Goal: Task Accomplishment & Management: Complete application form

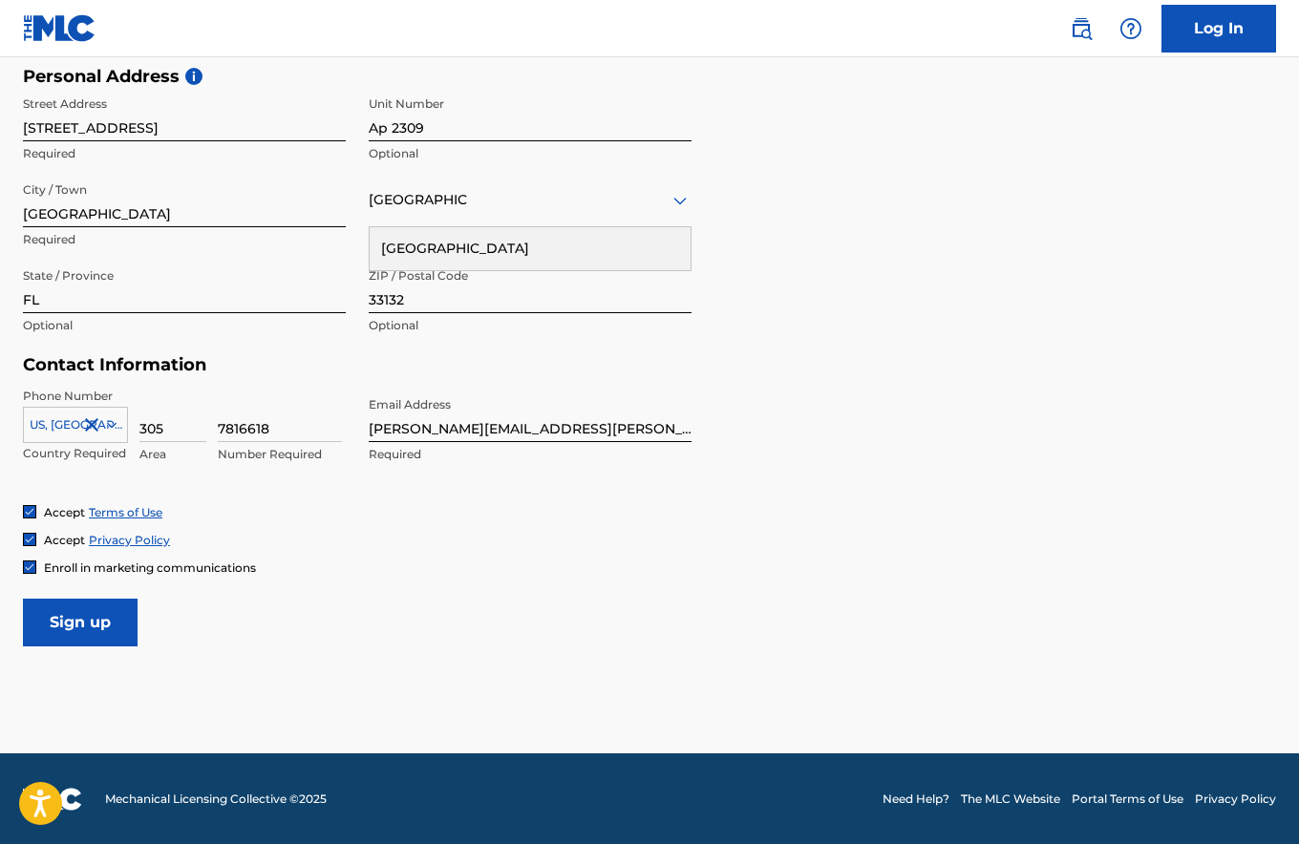
click at [104, 619] on input "Sign up" at bounding box center [80, 623] width 115 height 48
click at [95, 635] on input "Sign up" at bounding box center [80, 623] width 115 height 48
click at [535, 515] on div "Accept Terms of Use" at bounding box center [649, 512] width 1253 height 16
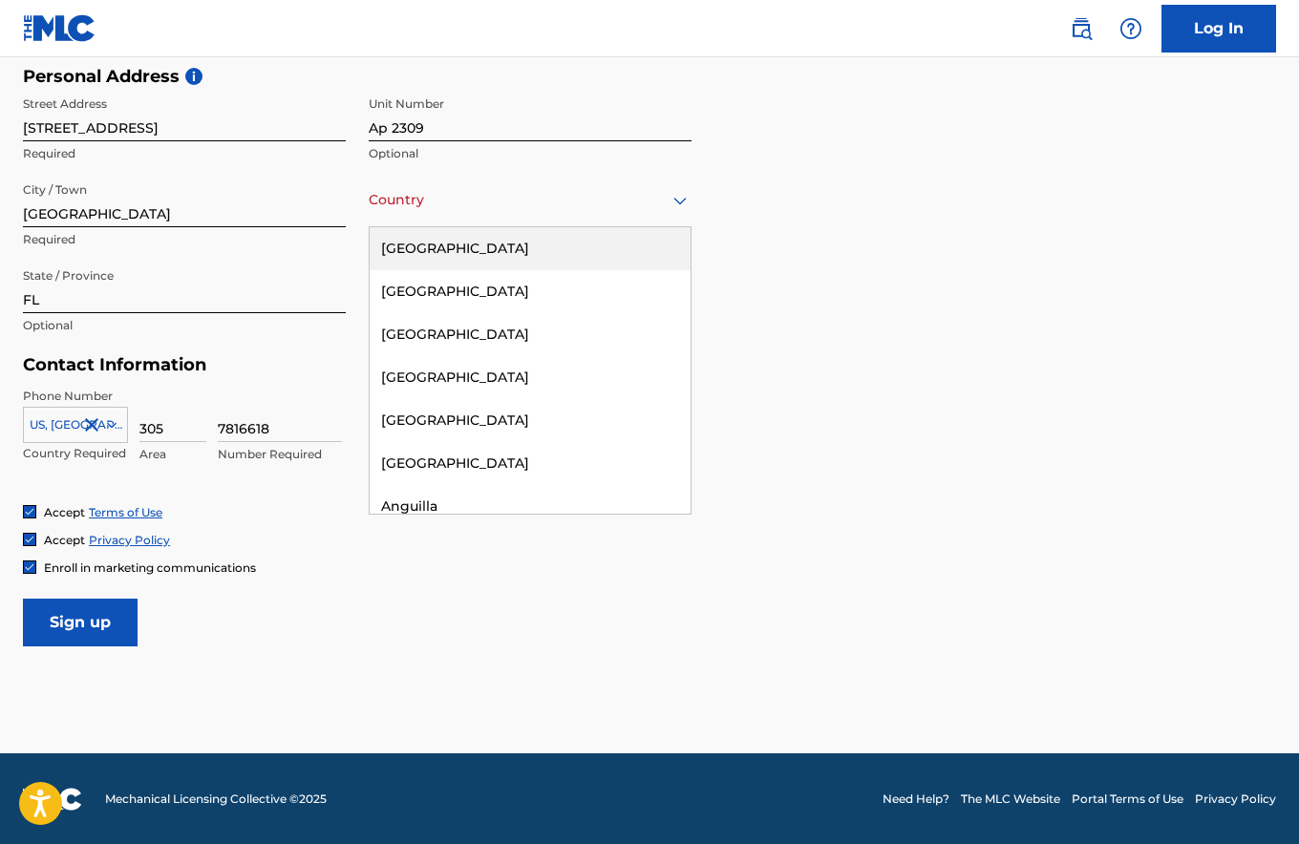
click at [430, 220] on div "Country [GEOGRAPHIC_DATA]" at bounding box center [530, 200] width 323 height 54
type input "[GEOGRAPHIC_DATA]"
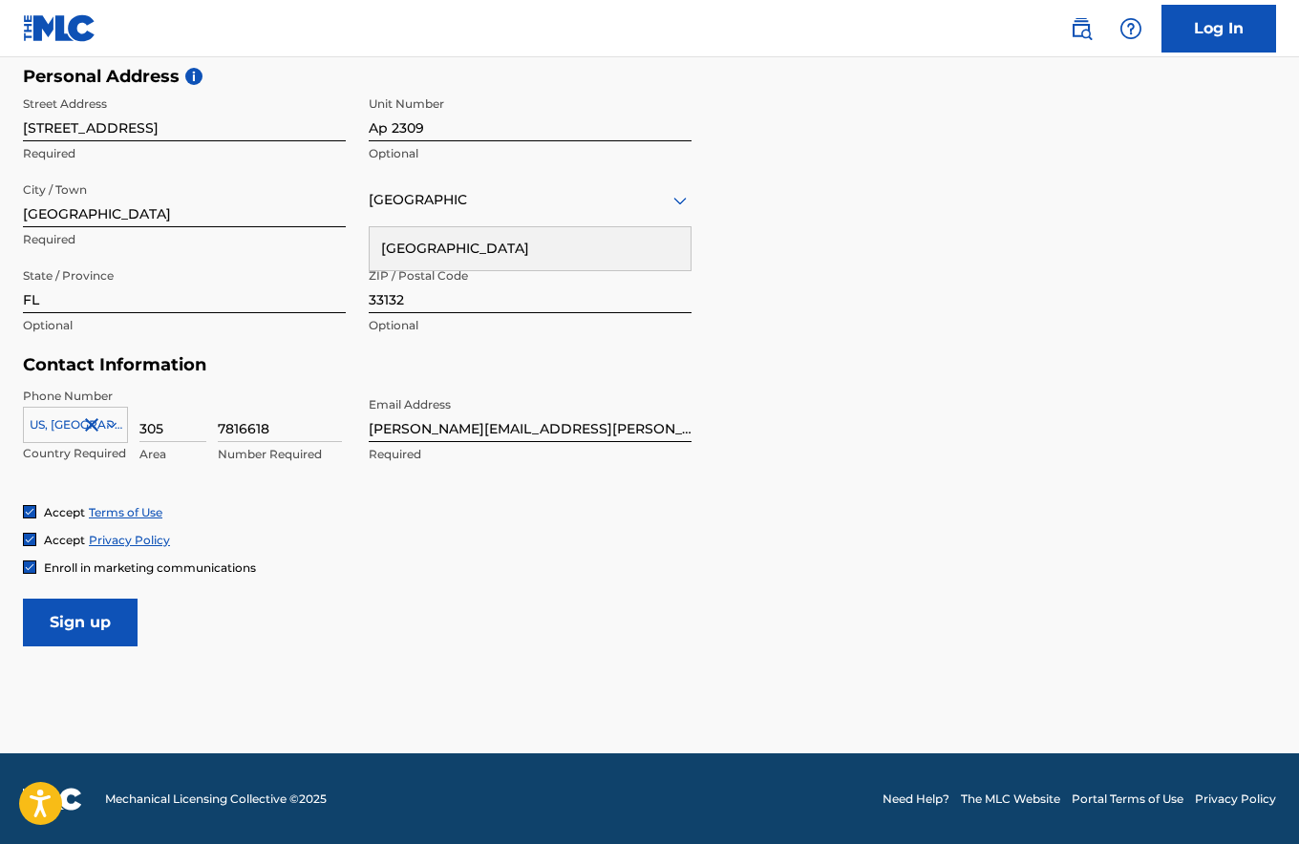
click at [96, 630] on input "Sign up" at bounding box center [80, 623] width 115 height 48
type input "[GEOGRAPHIC_DATA]"
click at [463, 243] on div "[GEOGRAPHIC_DATA]" at bounding box center [530, 248] width 321 height 43
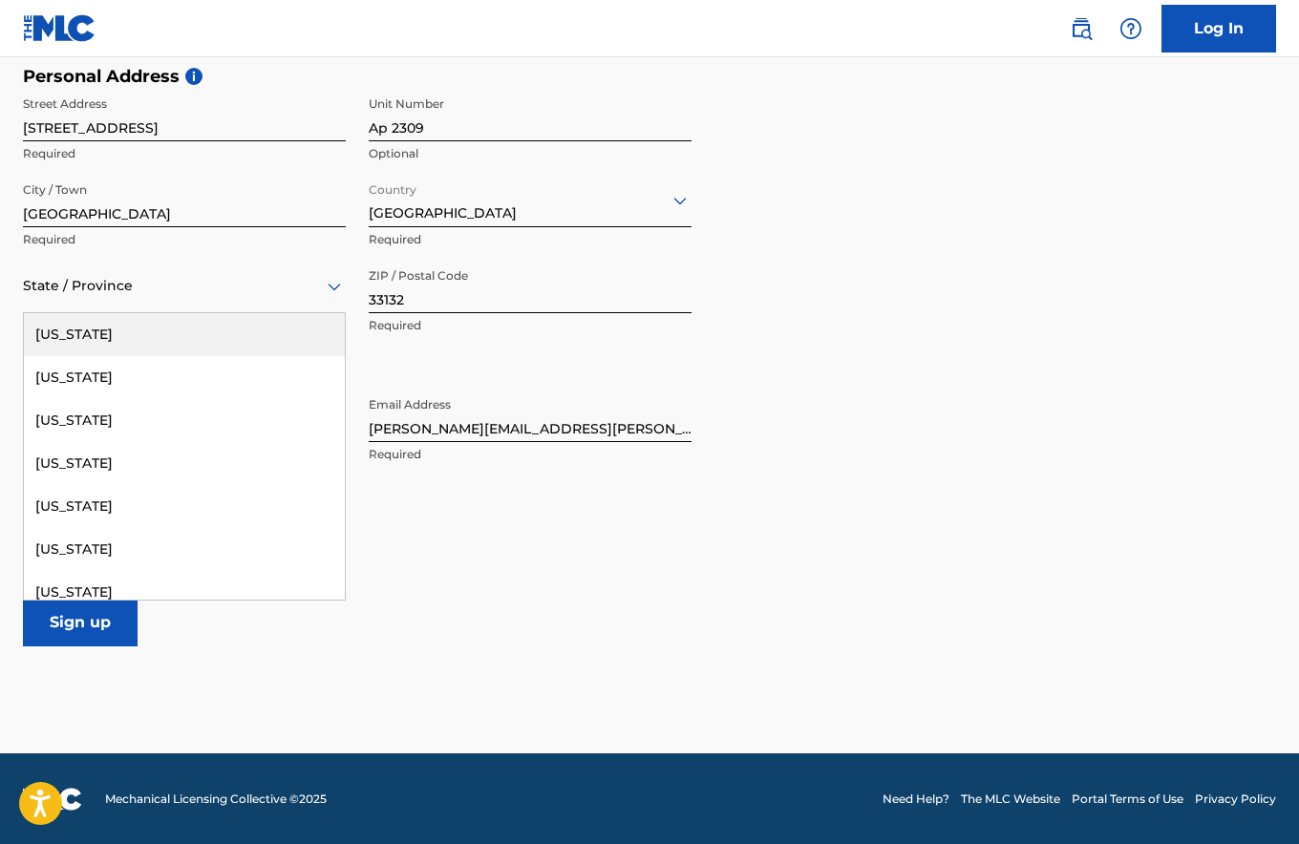
click at [189, 292] on div at bounding box center [184, 286] width 323 height 24
type input "[US_STATE]"
type input "[GEOGRAPHIC_DATA]"
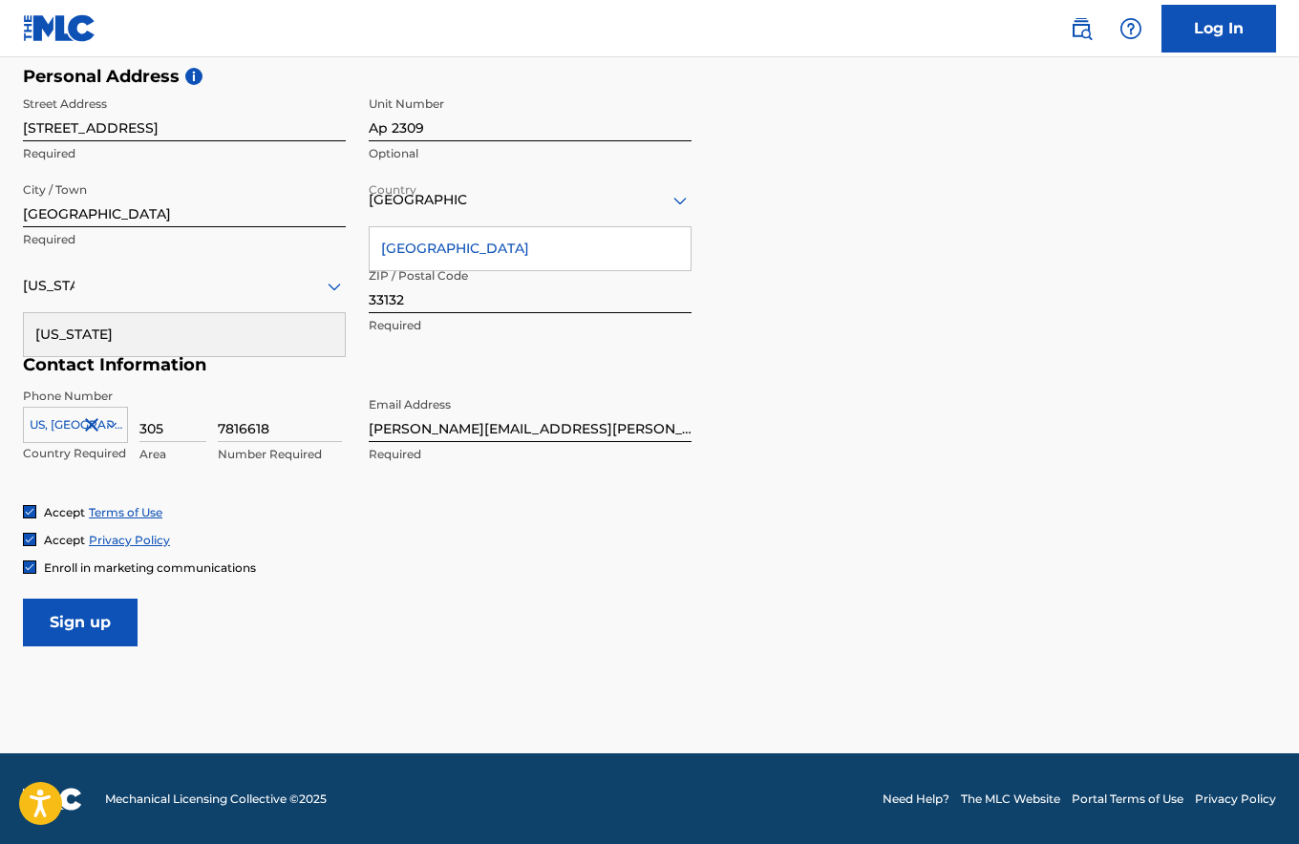
click at [199, 338] on div "[US_STATE]" at bounding box center [184, 334] width 321 height 43
click at [477, 614] on form "User Information First Name [PERSON_NAME] Required Last Name [PERSON_NAME] Requ…" at bounding box center [649, 222] width 1253 height 847
click at [458, 240] on div "[GEOGRAPHIC_DATA]" at bounding box center [530, 248] width 321 height 43
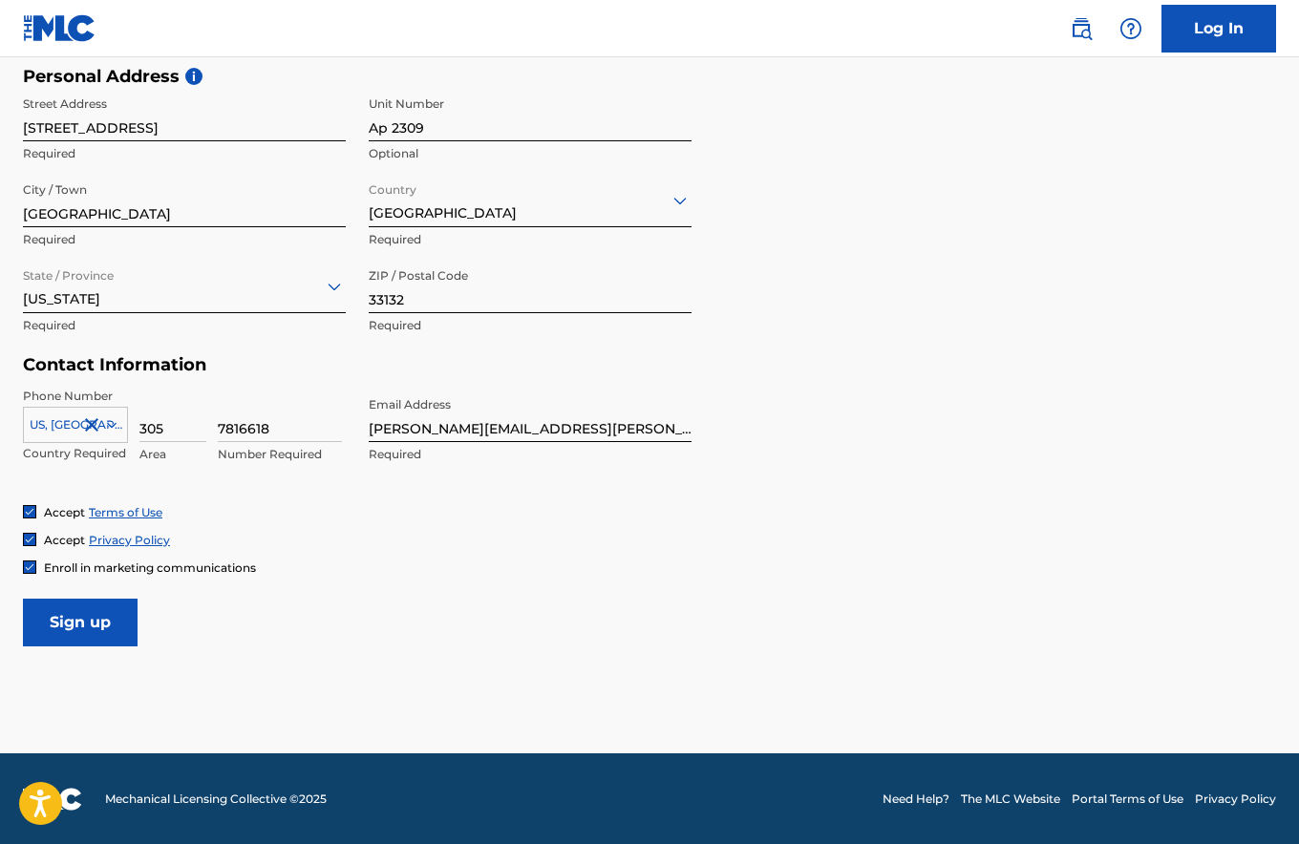
click at [524, 504] on div "Accept Terms of Use" at bounding box center [649, 512] width 1253 height 16
click at [77, 631] on input "Sign up" at bounding box center [80, 623] width 115 height 48
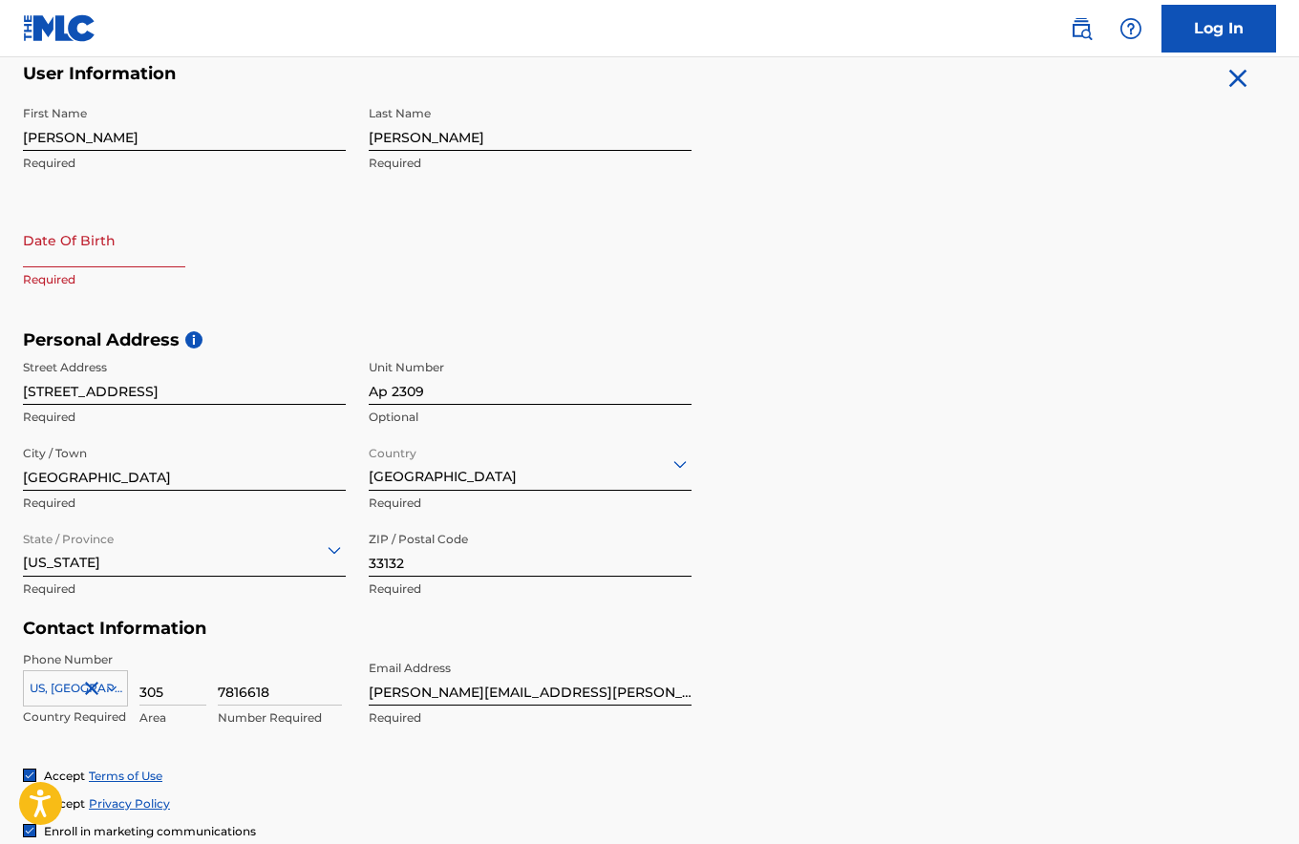
scroll to position [211, 0]
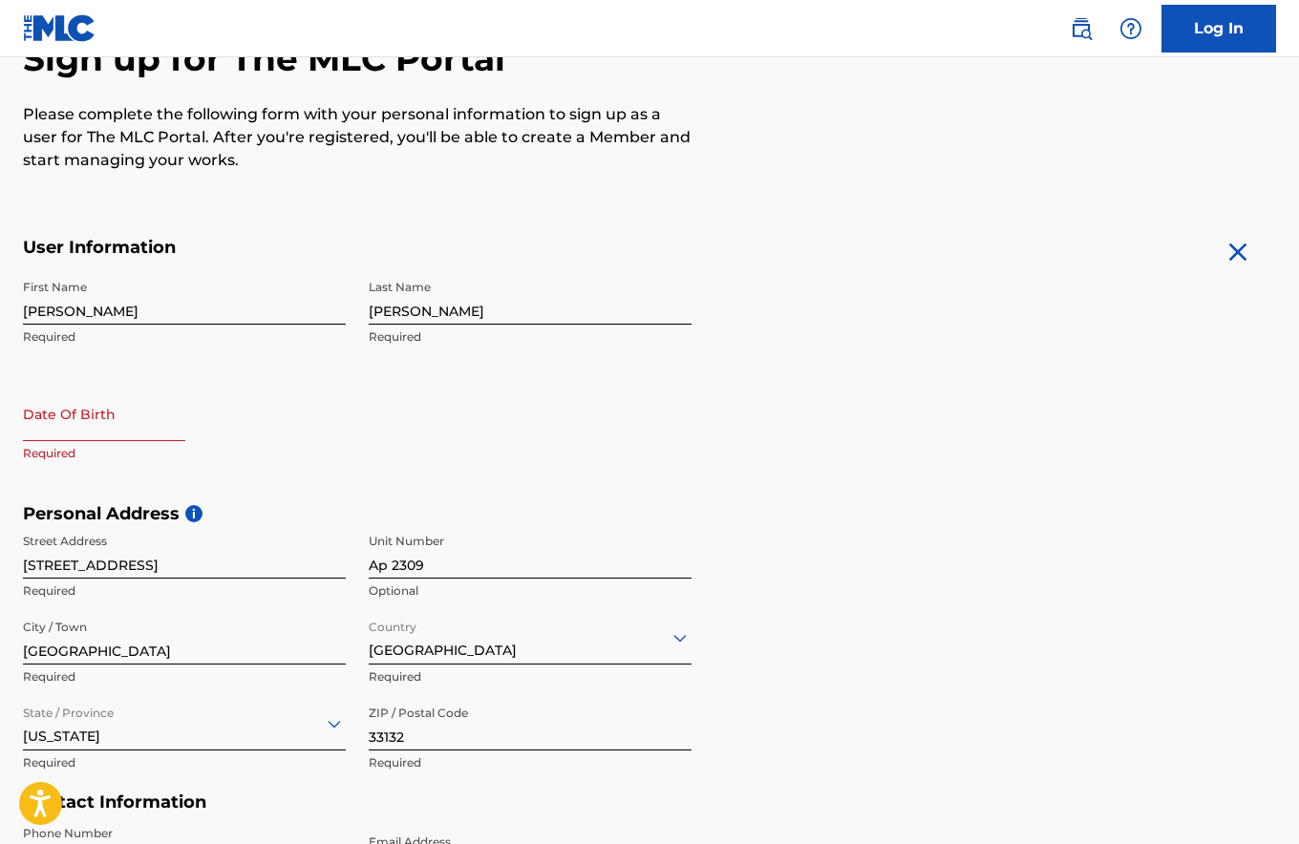
select select "7"
select select "2025"
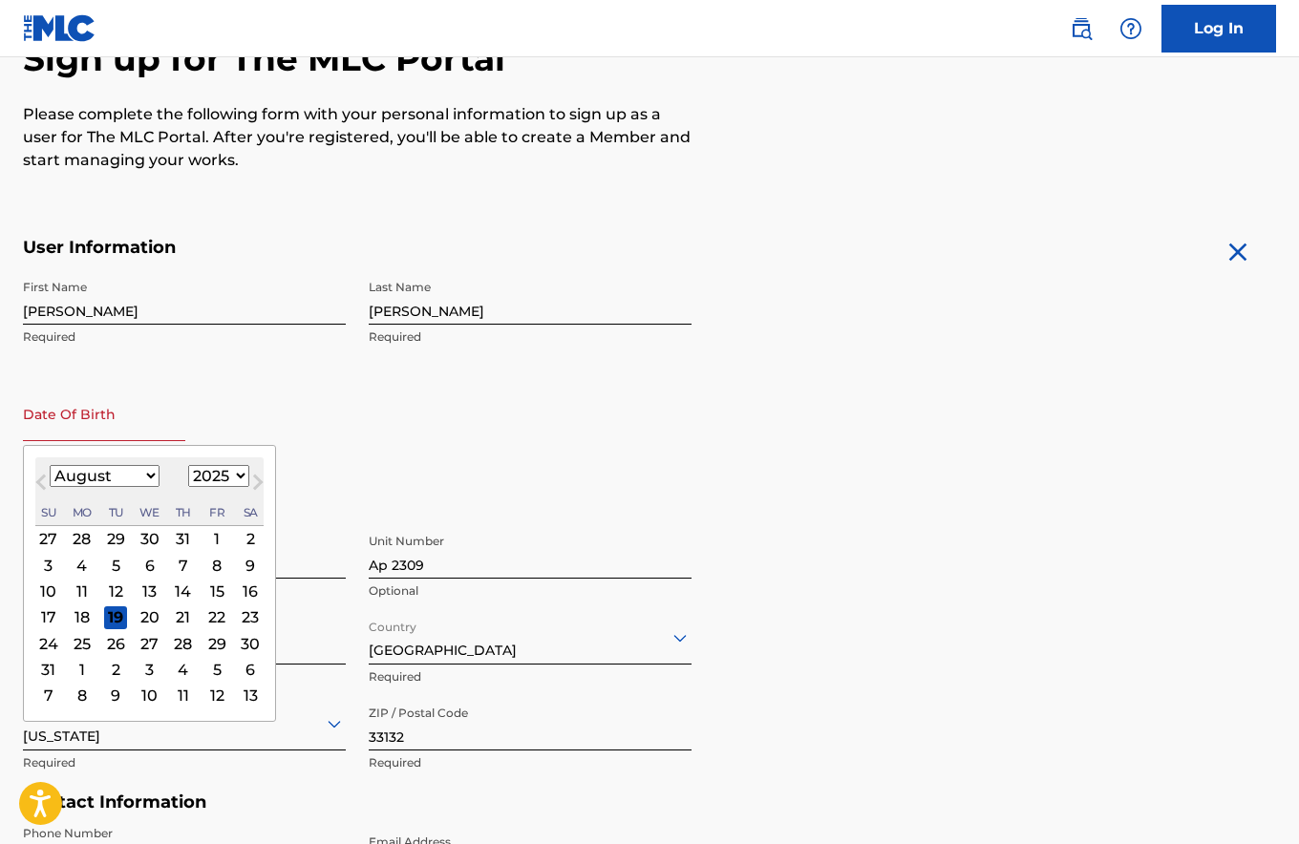
click at [132, 425] on input "text" at bounding box center [104, 414] width 162 height 54
click at [63, 433] on input "text" at bounding box center [104, 414] width 162 height 54
type input "[DATE]"
click at [219, 390] on div "Date Of Birth [DEMOGRAPHIC_DATA] Previous Month Next Month August [DATE] Februa…" at bounding box center [184, 430] width 323 height 86
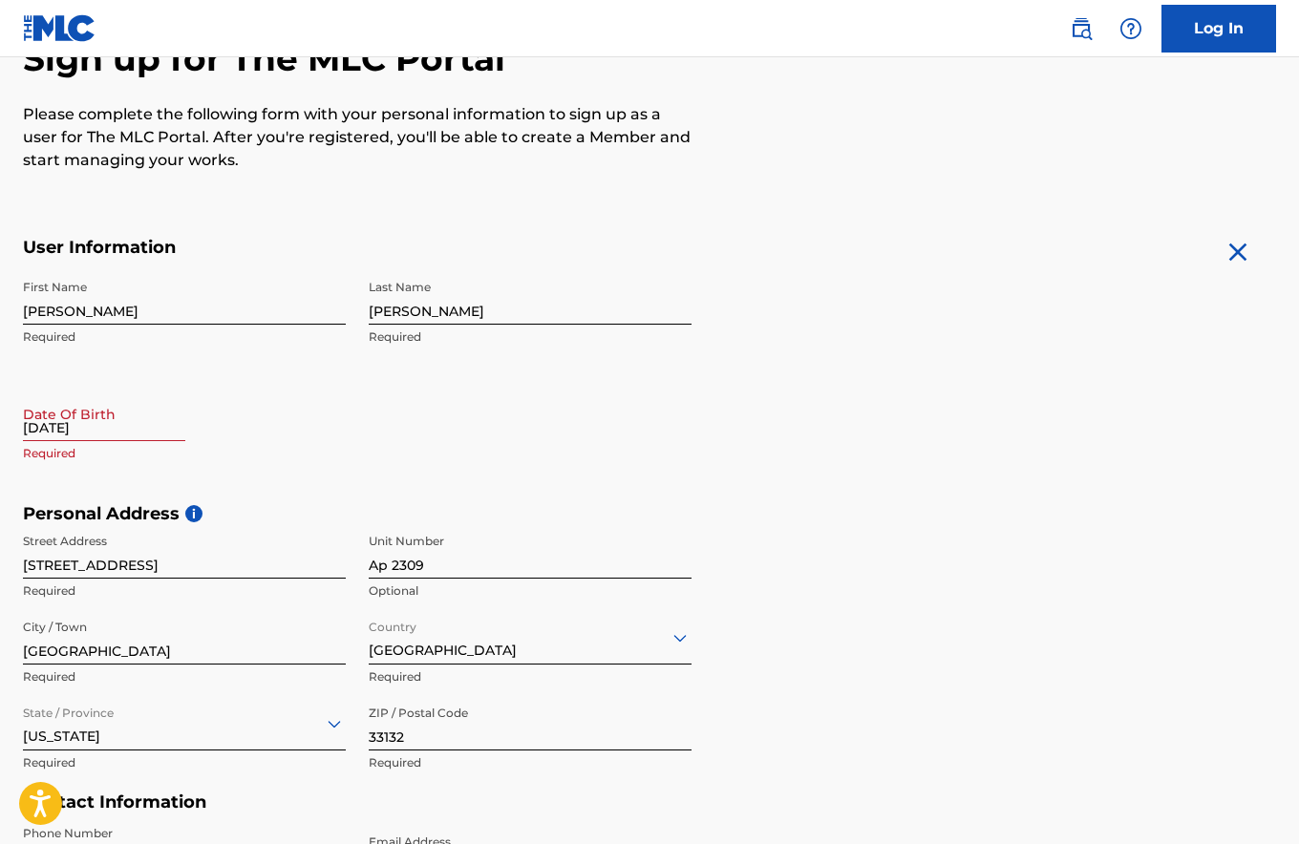
select select "7"
select select "2025"
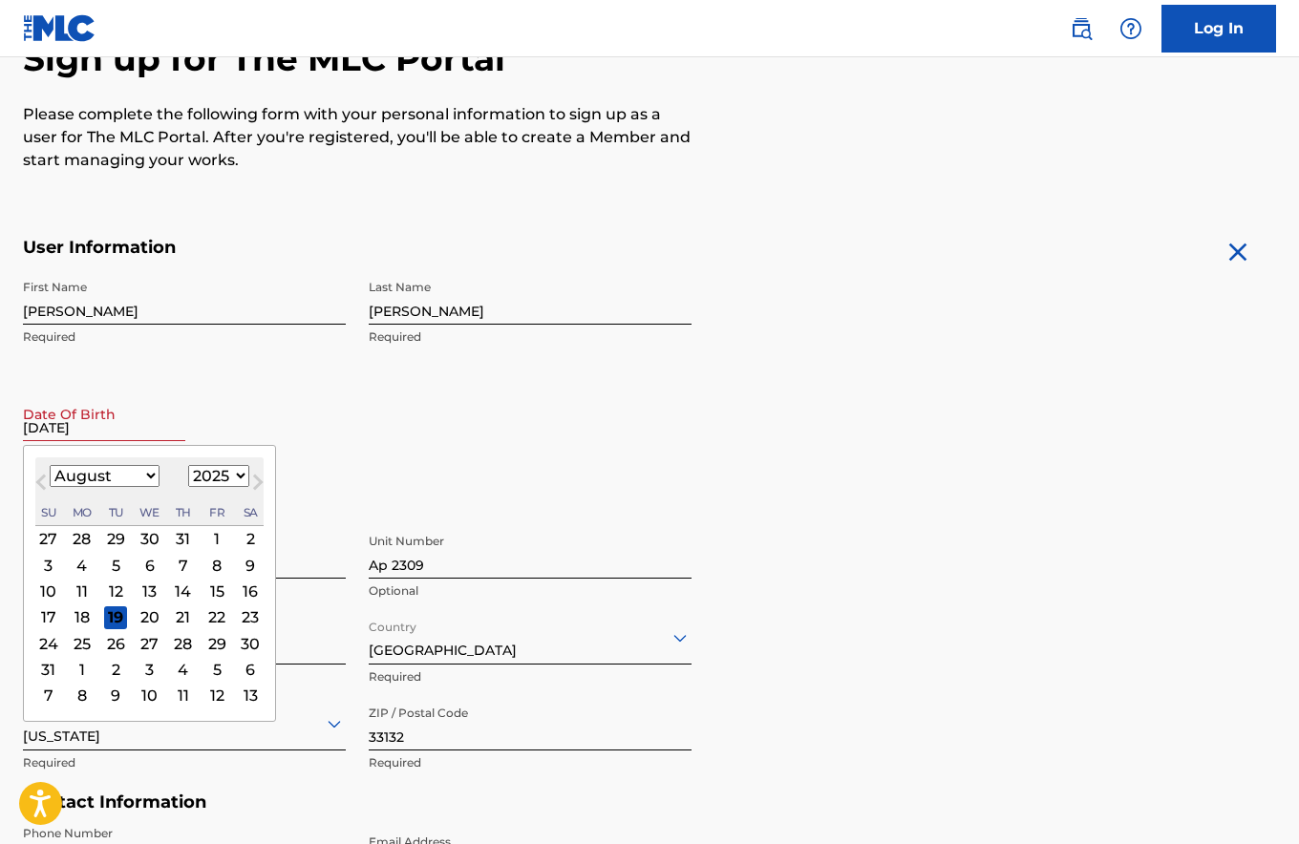
click at [123, 429] on input "[DATE]" at bounding box center [104, 414] width 162 height 54
click at [139, 615] on div "20" at bounding box center [150, 617] width 23 height 23
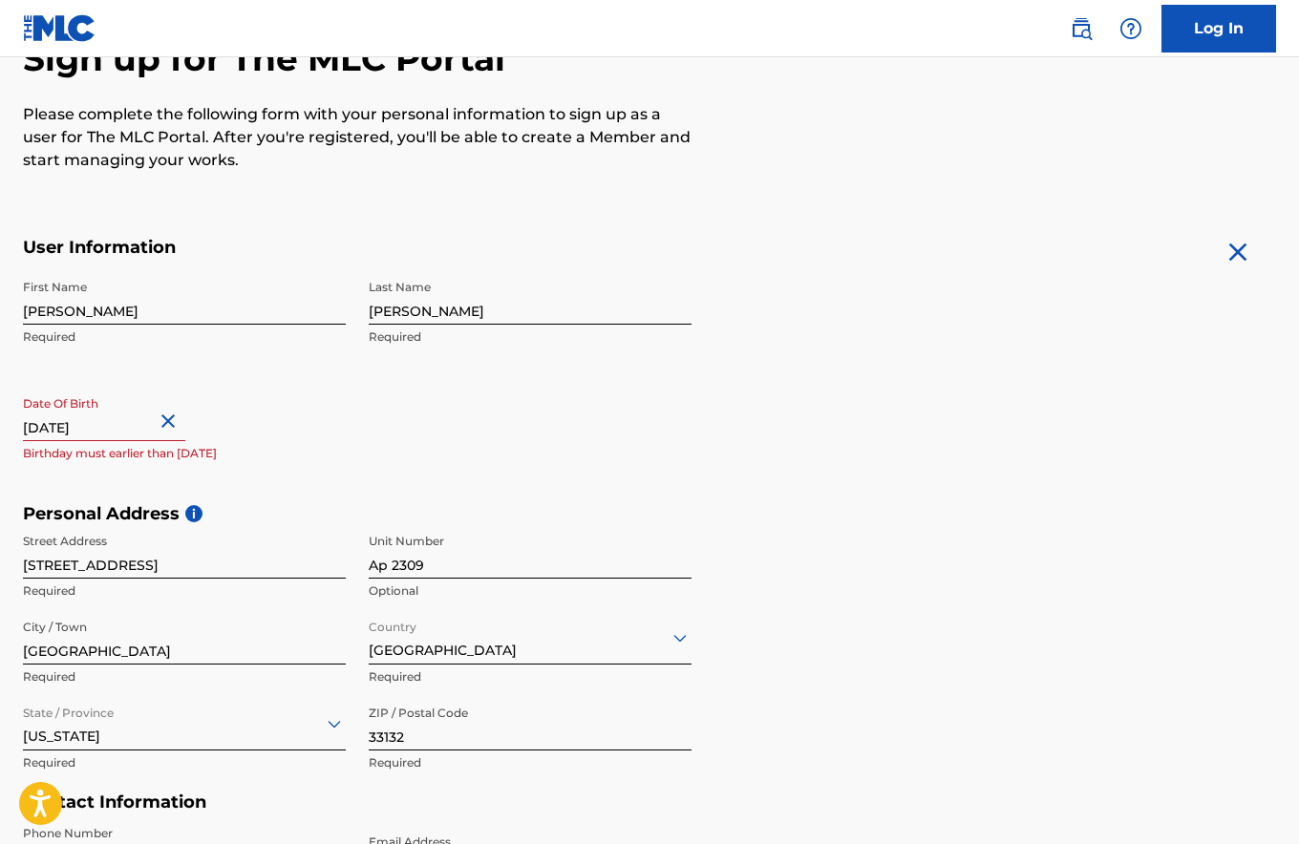
click at [157, 422] on button "Close" at bounding box center [171, 422] width 29 height 58
click at [59, 449] on p "Required" at bounding box center [184, 453] width 323 height 17
click at [60, 426] on input "[DATE]" at bounding box center [104, 414] width 162 height 54
select select "7"
select select "2025"
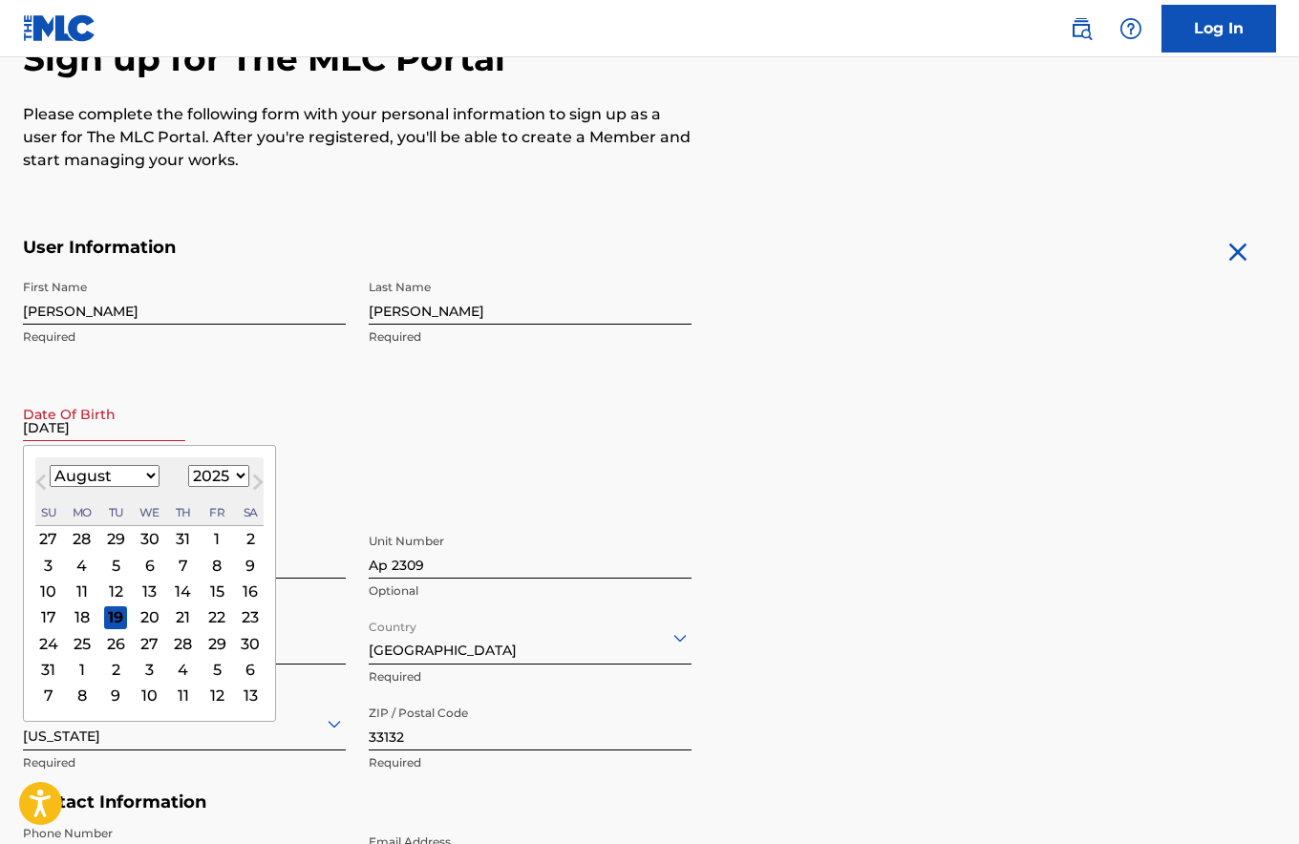
click at [60, 426] on input "[DATE]" at bounding box center [104, 414] width 162 height 54
click at [59, 473] on select "January February March April May June July August September October November De…" at bounding box center [105, 476] width 110 height 22
select select "0"
click at [50, 465] on select "January February March April May June July August September October November De…" at bounding box center [105, 476] width 110 height 22
click at [217, 587] on div "17" at bounding box center [216, 591] width 23 height 23
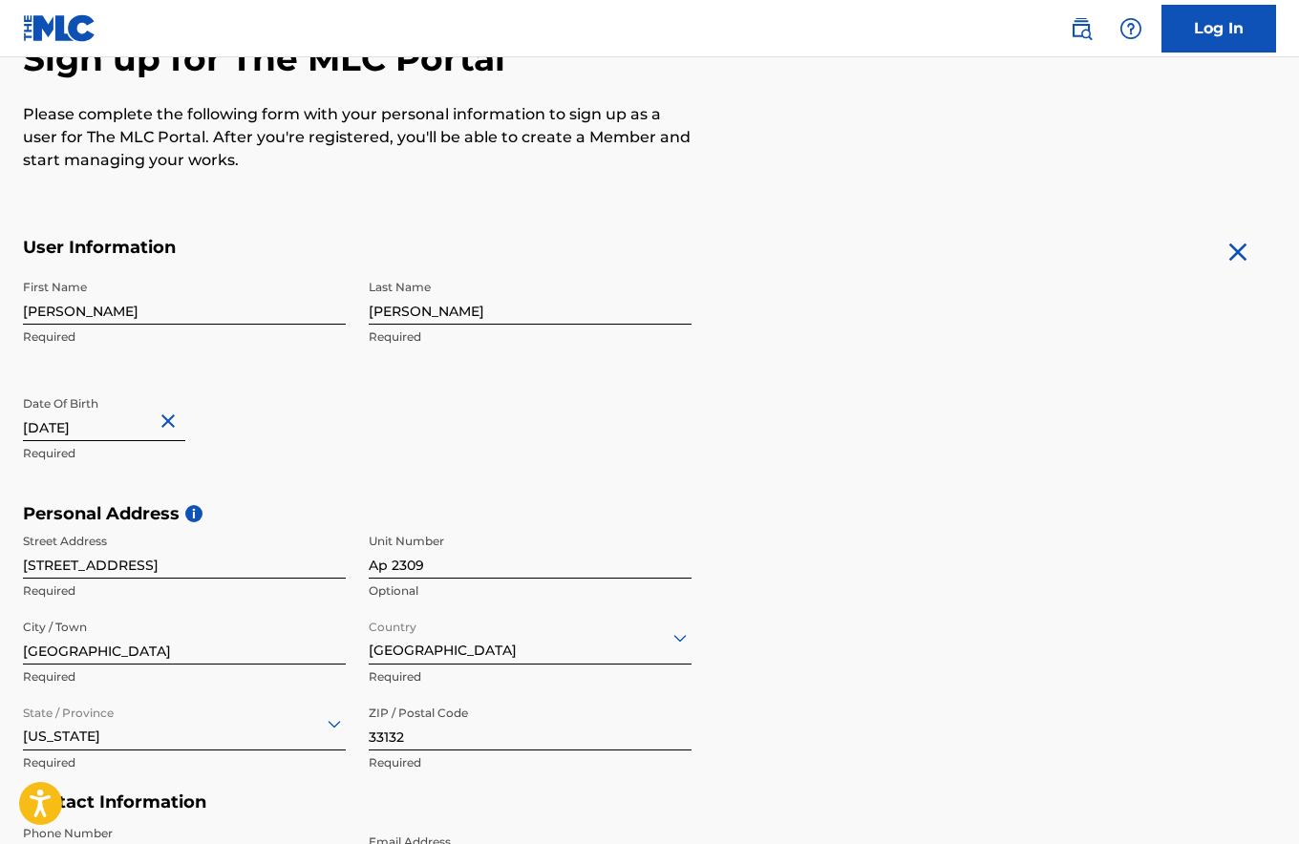
scroll to position [649, 0]
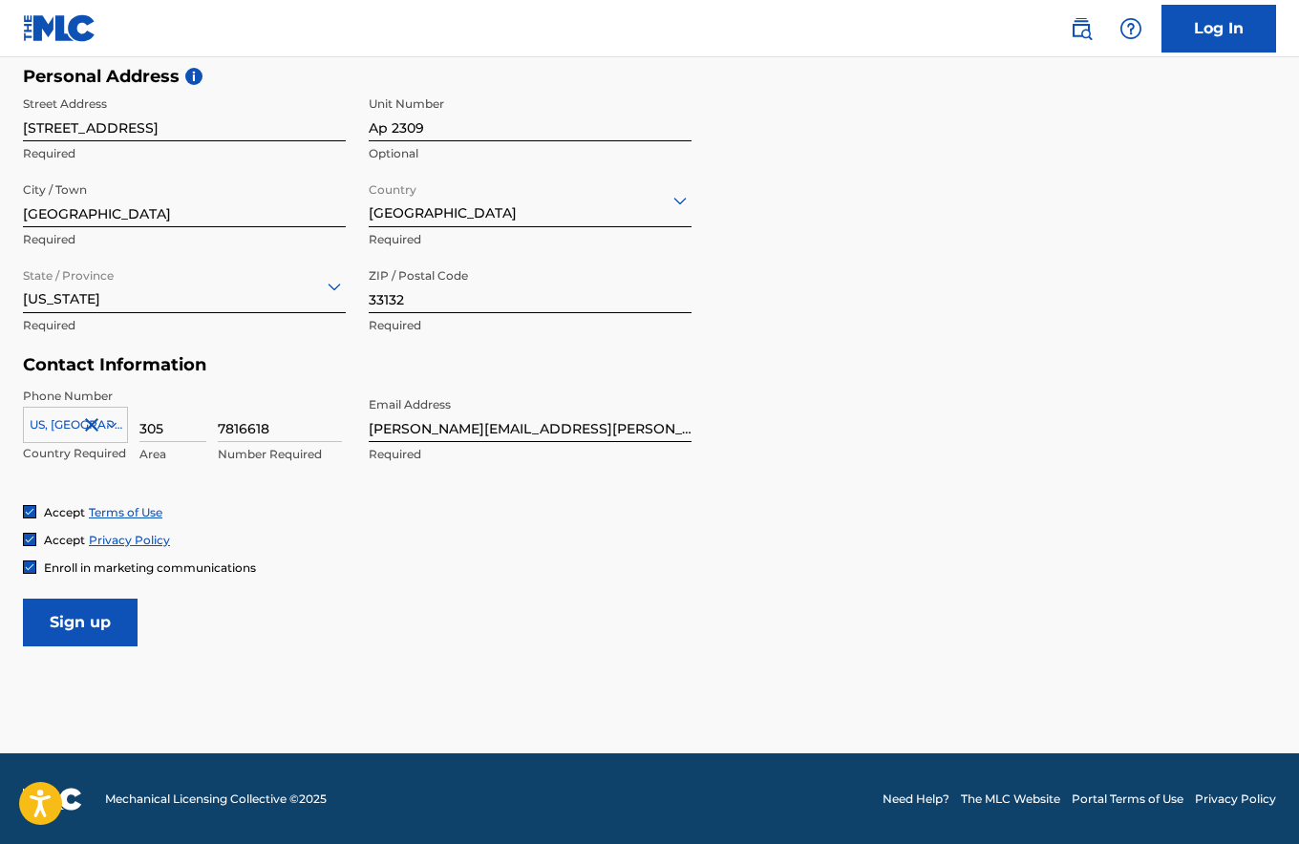
type input "[DATE]"
click at [109, 621] on input "Sign up" at bounding box center [80, 623] width 115 height 48
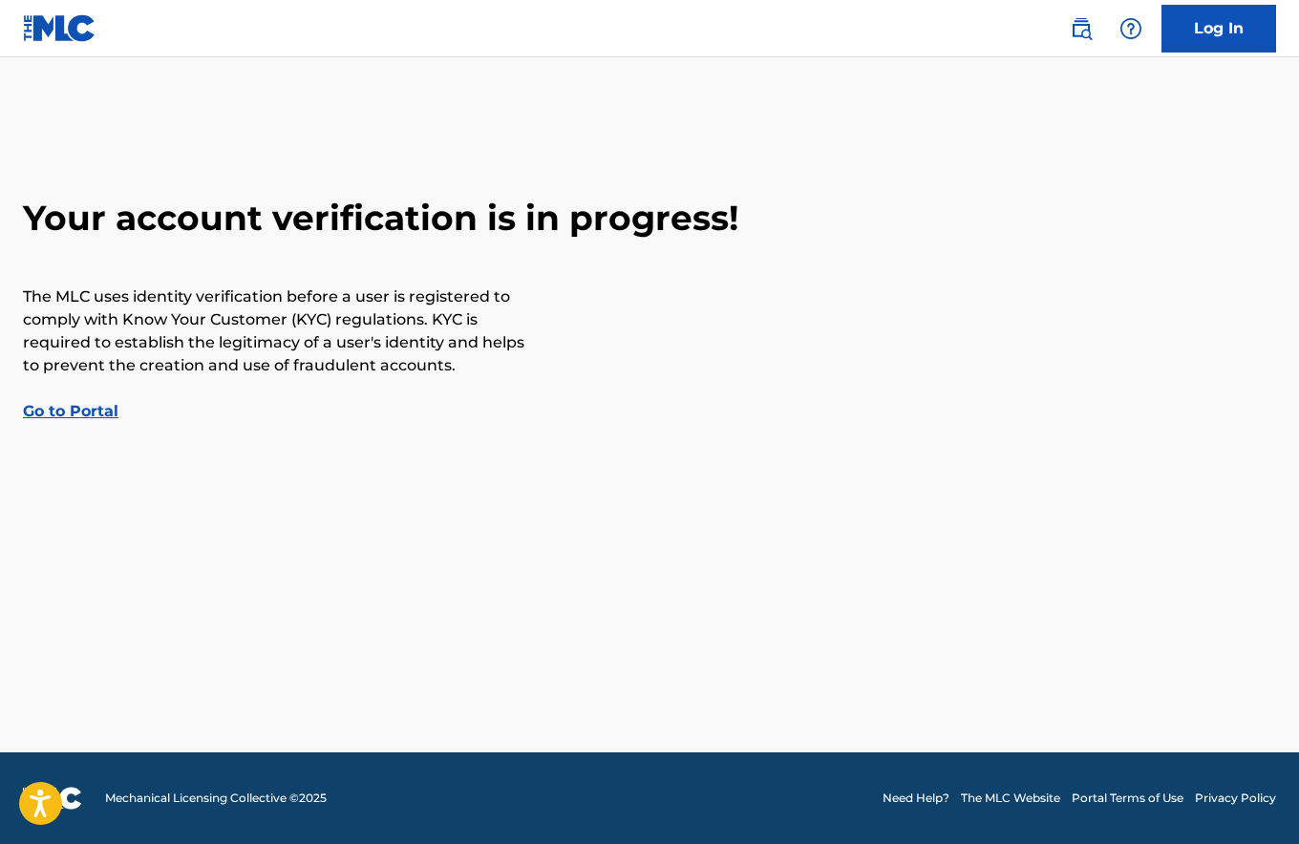
click at [96, 415] on link "Go to Portal" at bounding box center [71, 411] width 96 height 18
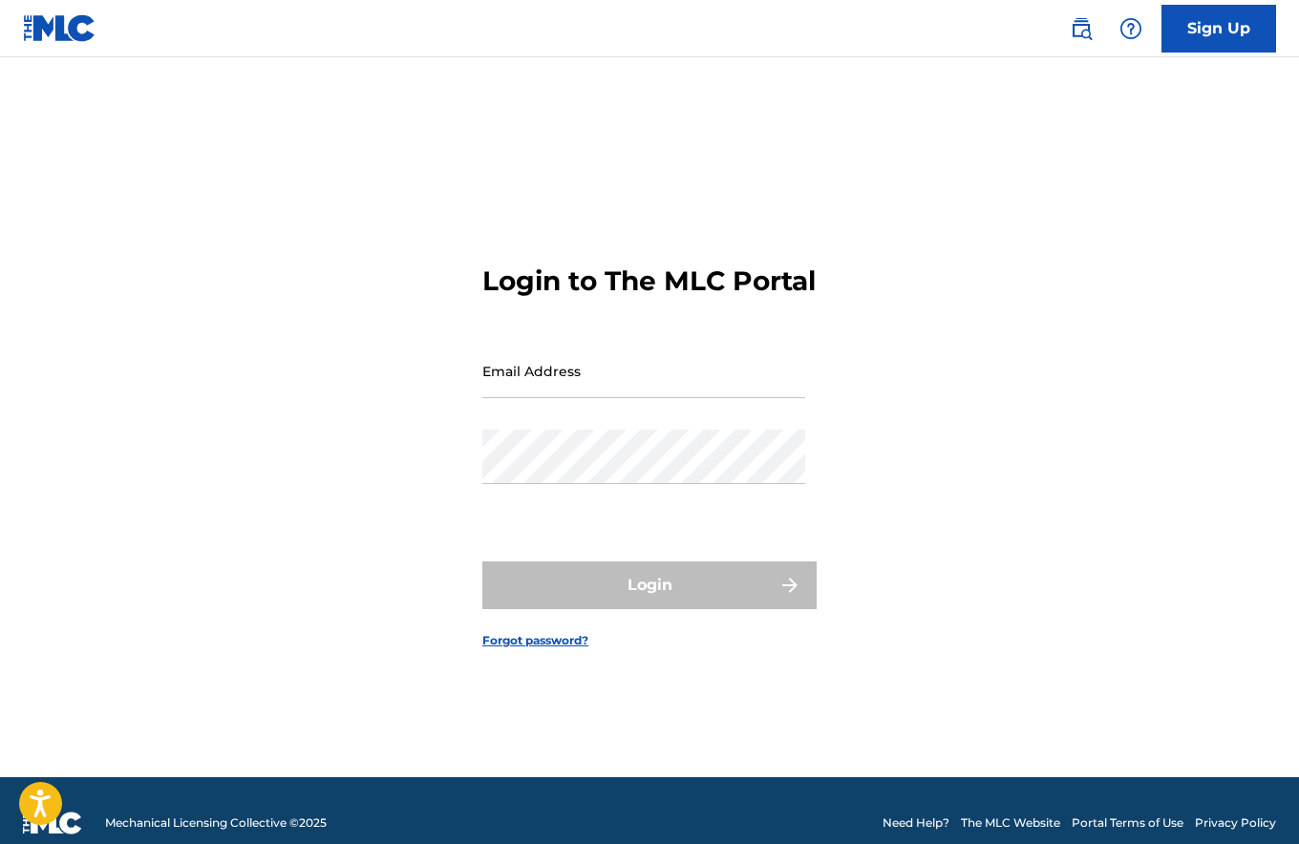
click at [603, 398] on input "Email Address" at bounding box center [643, 371] width 323 height 54
type input "[PERSON_NAME][EMAIL_ADDRESS][PERSON_NAME][DOMAIN_NAME]"
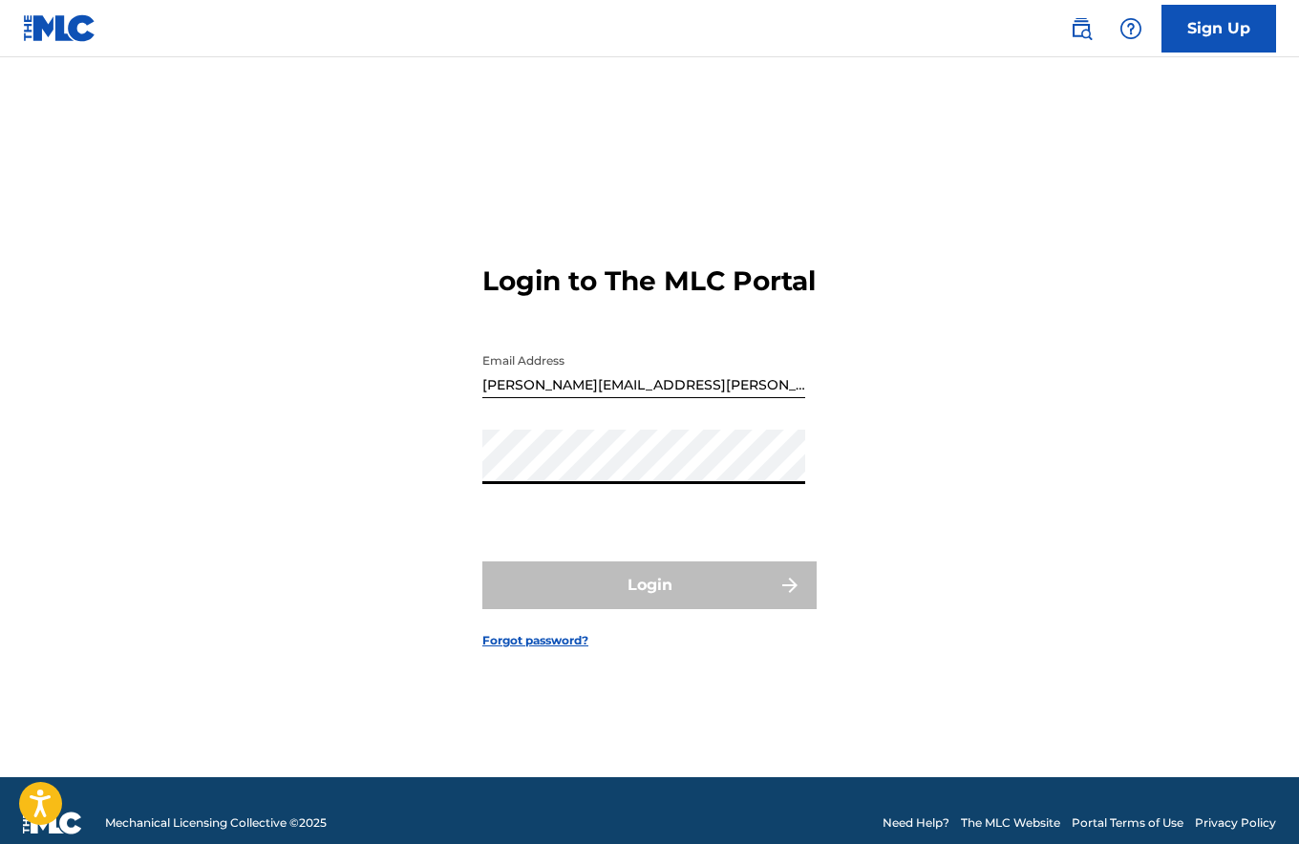
click at [860, 357] on div "Login to The MLC Portal Email Address [PERSON_NAME][EMAIL_ADDRESS][PERSON_NAME]…" at bounding box center [649, 441] width 1299 height 673
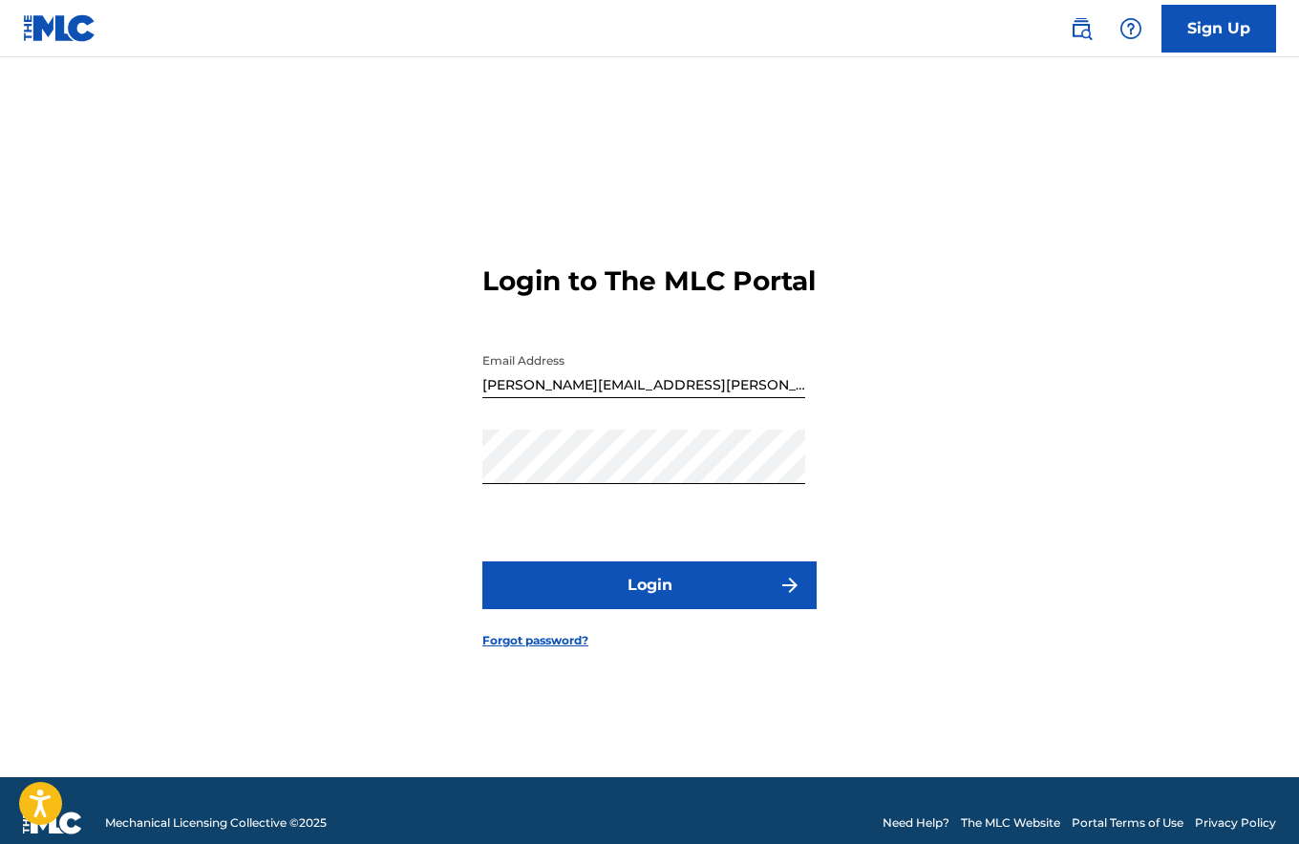
click at [630, 600] on button "Login" at bounding box center [649, 586] width 334 height 48
click at [1212, 23] on link "Sign Up" at bounding box center [1219, 29] width 115 height 48
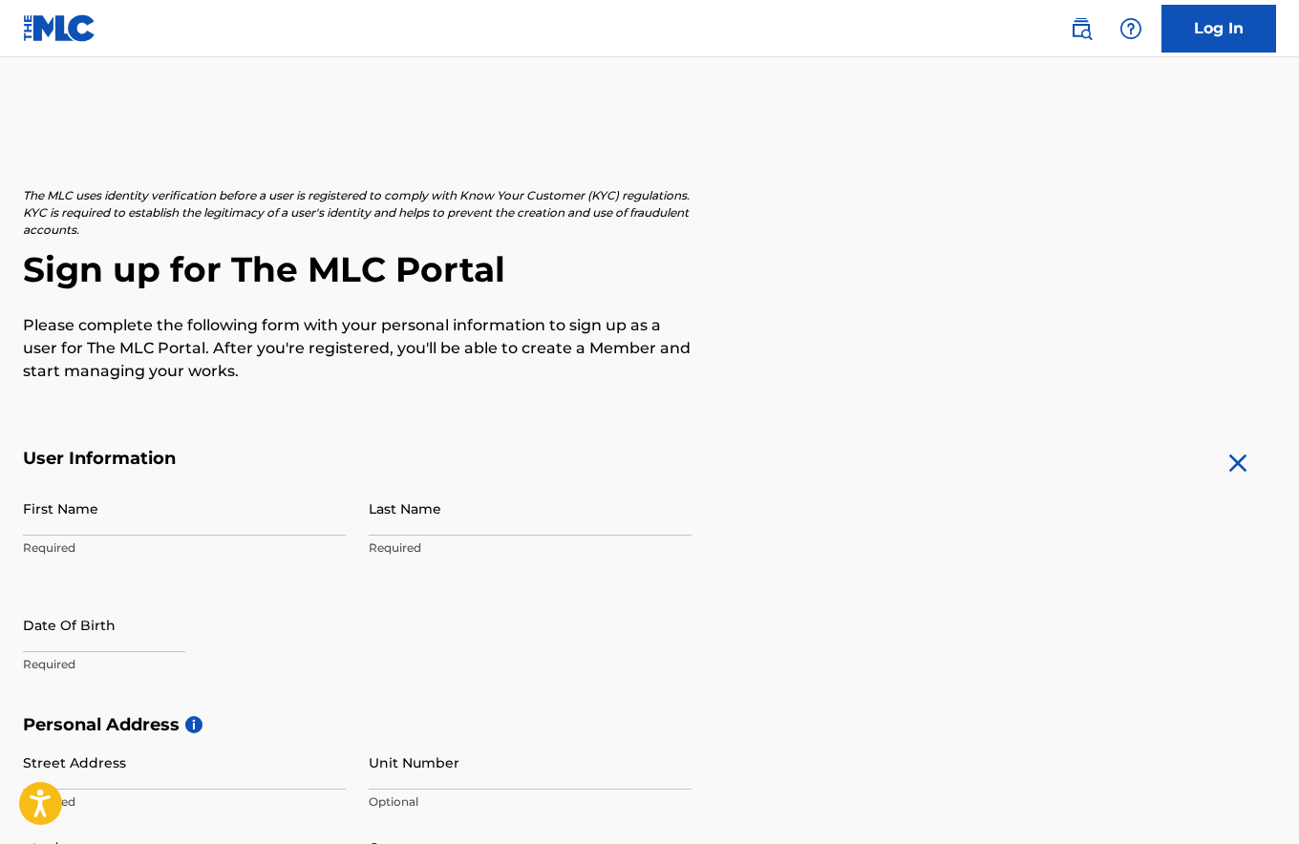
click at [1220, 35] on link "Log In" at bounding box center [1219, 29] width 115 height 48
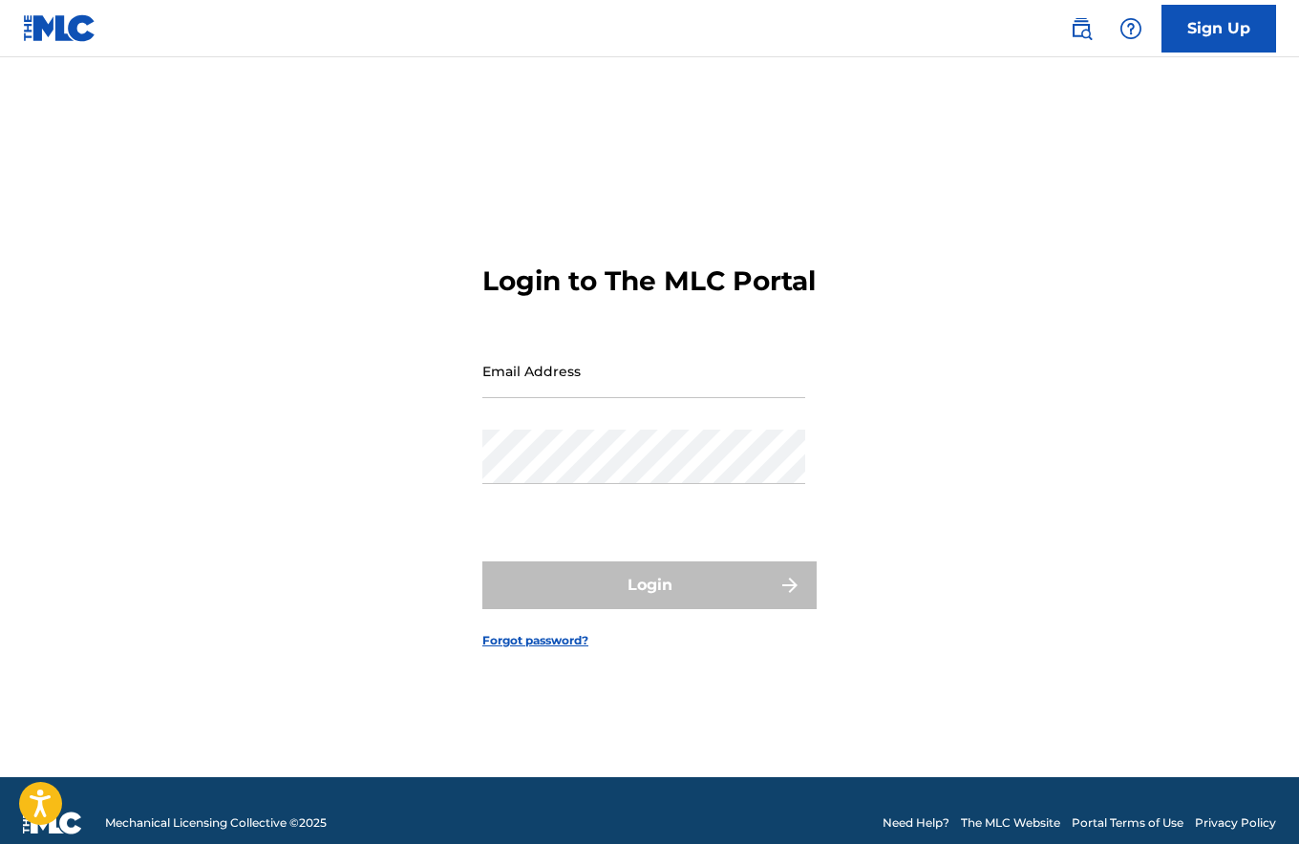
click at [564, 396] on input "Email Address" at bounding box center [643, 371] width 323 height 54
type input "[PERSON_NAME][EMAIL_ADDRESS][PERSON_NAME][DOMAIN_NAME]"
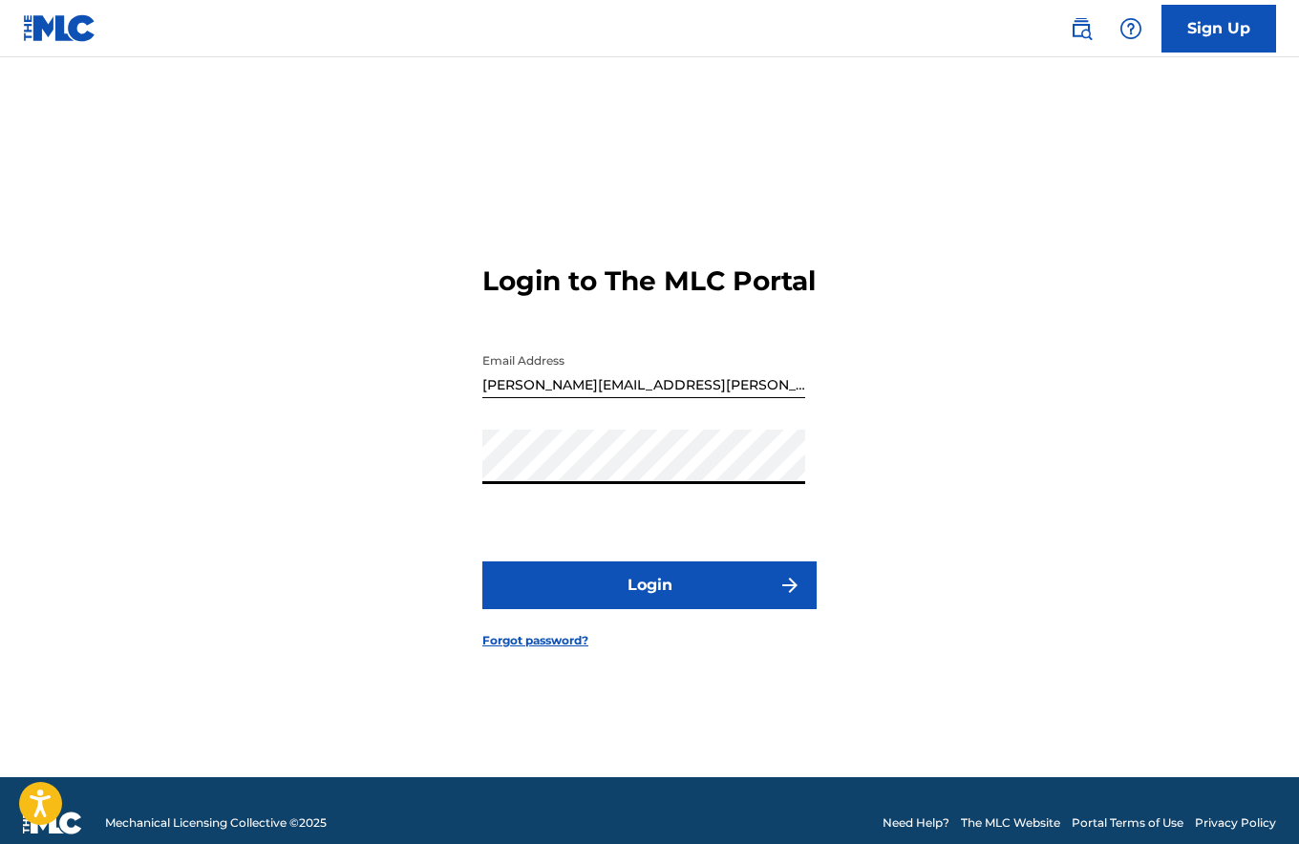
click at [698, 597] on button "Login" at bounding box center [649, 586] width 334 height 48
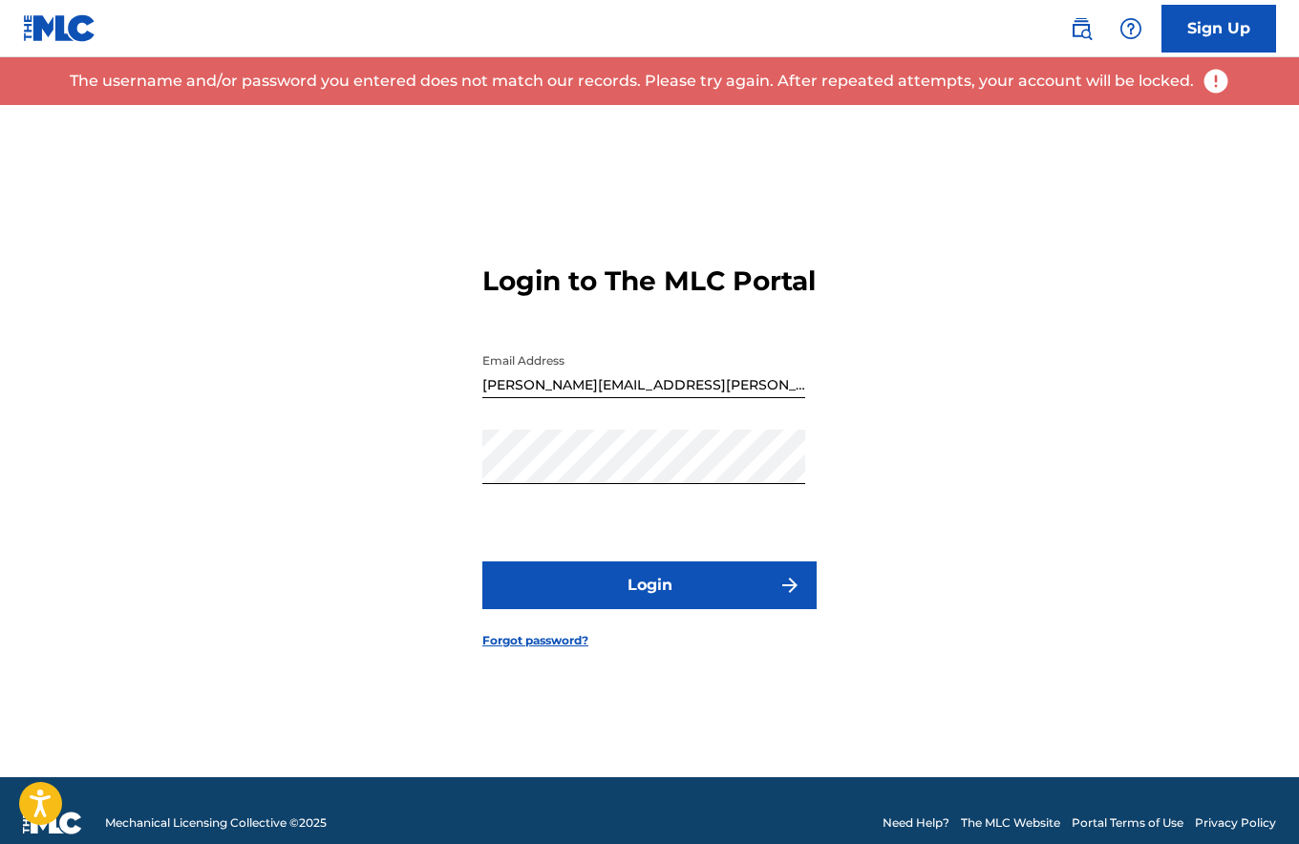
click at [502, 650] on link "Forgot password?" at bounding box center [535, 640] width 106 height 17
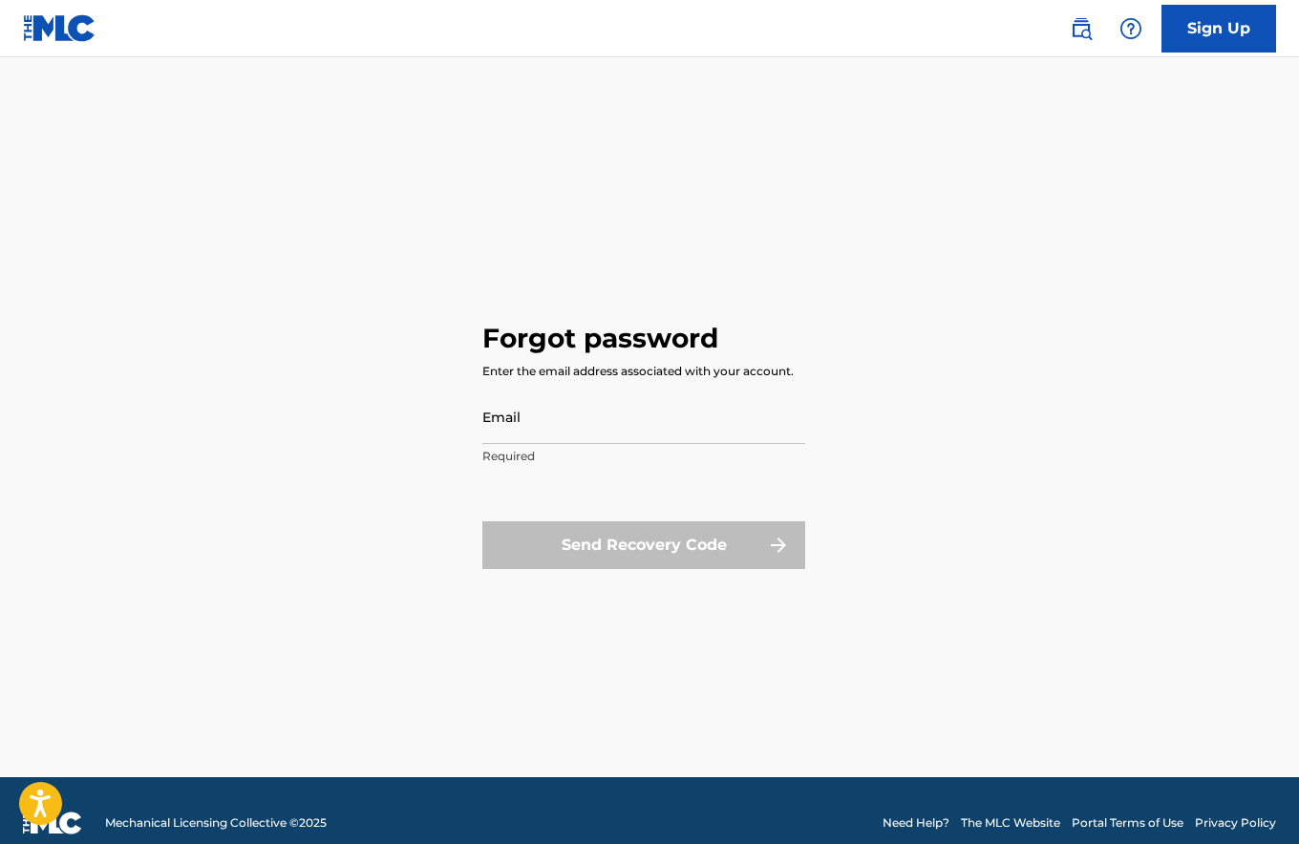
click at [554, 430] on input "Email" at bounding box center [643, 417] width 323 height 54
type input "[PERSON_NAME][EMAIL_ADDRESS][PERSON_NAME][DOMAIN_NAME]"
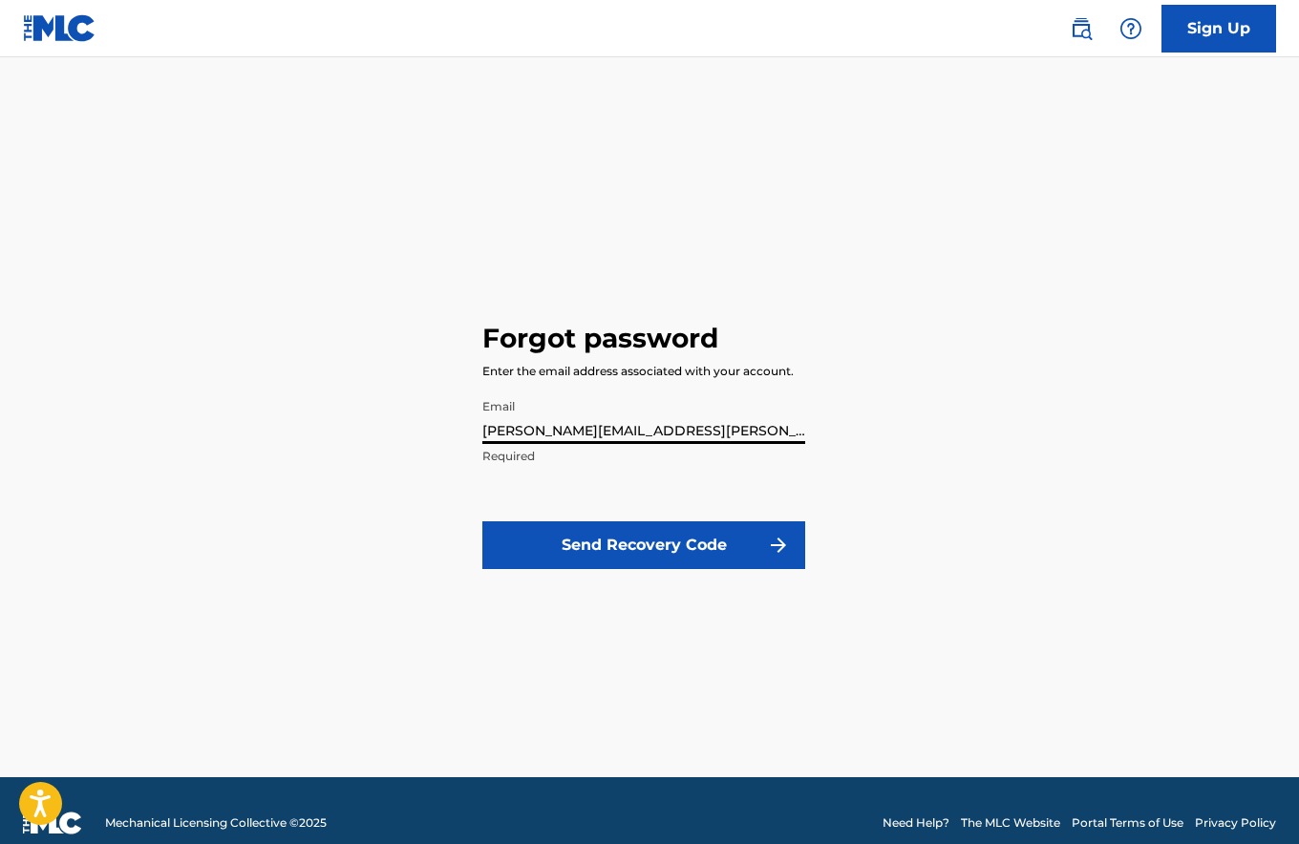
click at [609, 545] on button "Send Recovery Code" at bounding box center [643, 546] width 323 height 48
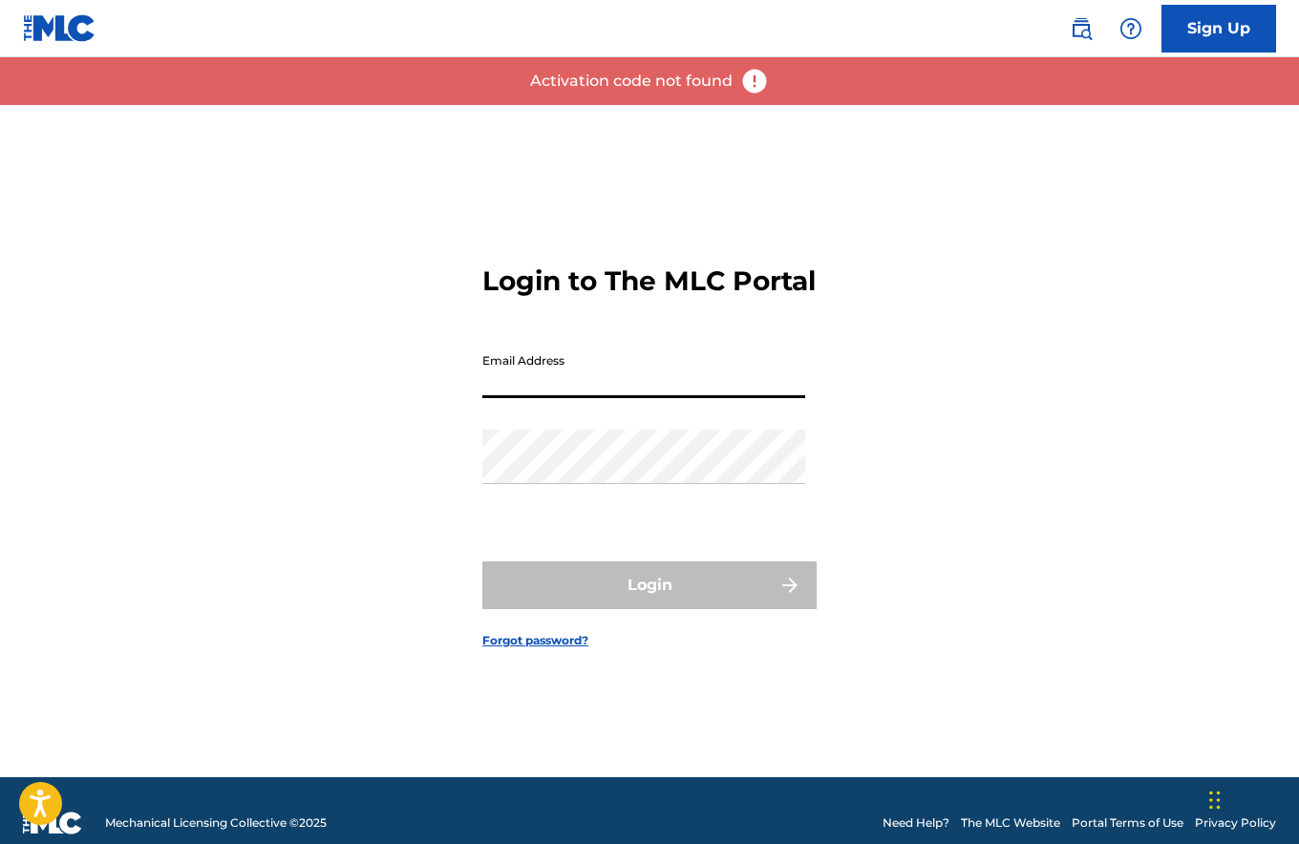
click at [613, 392] on input "Email Address" at bounding box center [643, 371] width 323 height 54
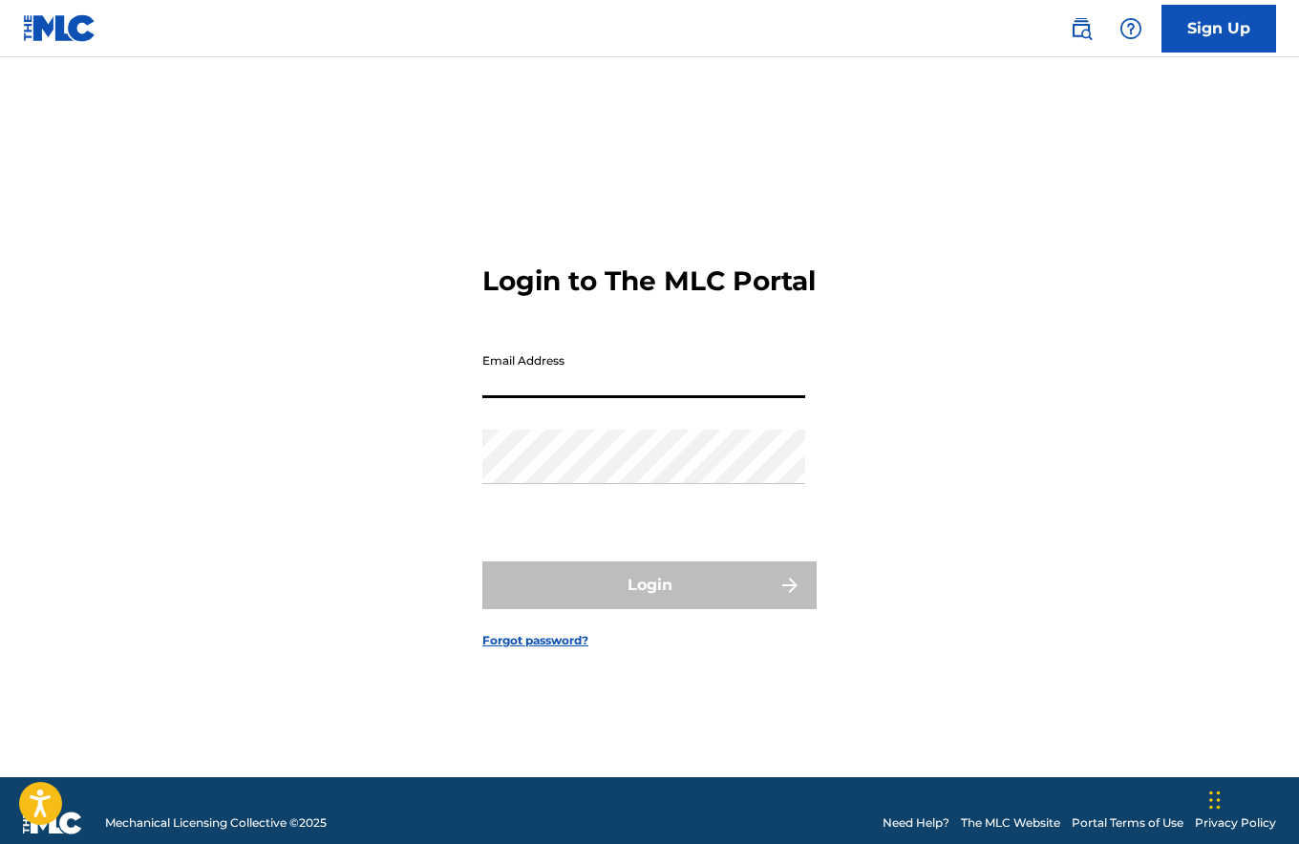
type input "[PERSON_NAME][EMAIL_ADDRESS][PERSON_NAME][DOMAIN_NAME]"
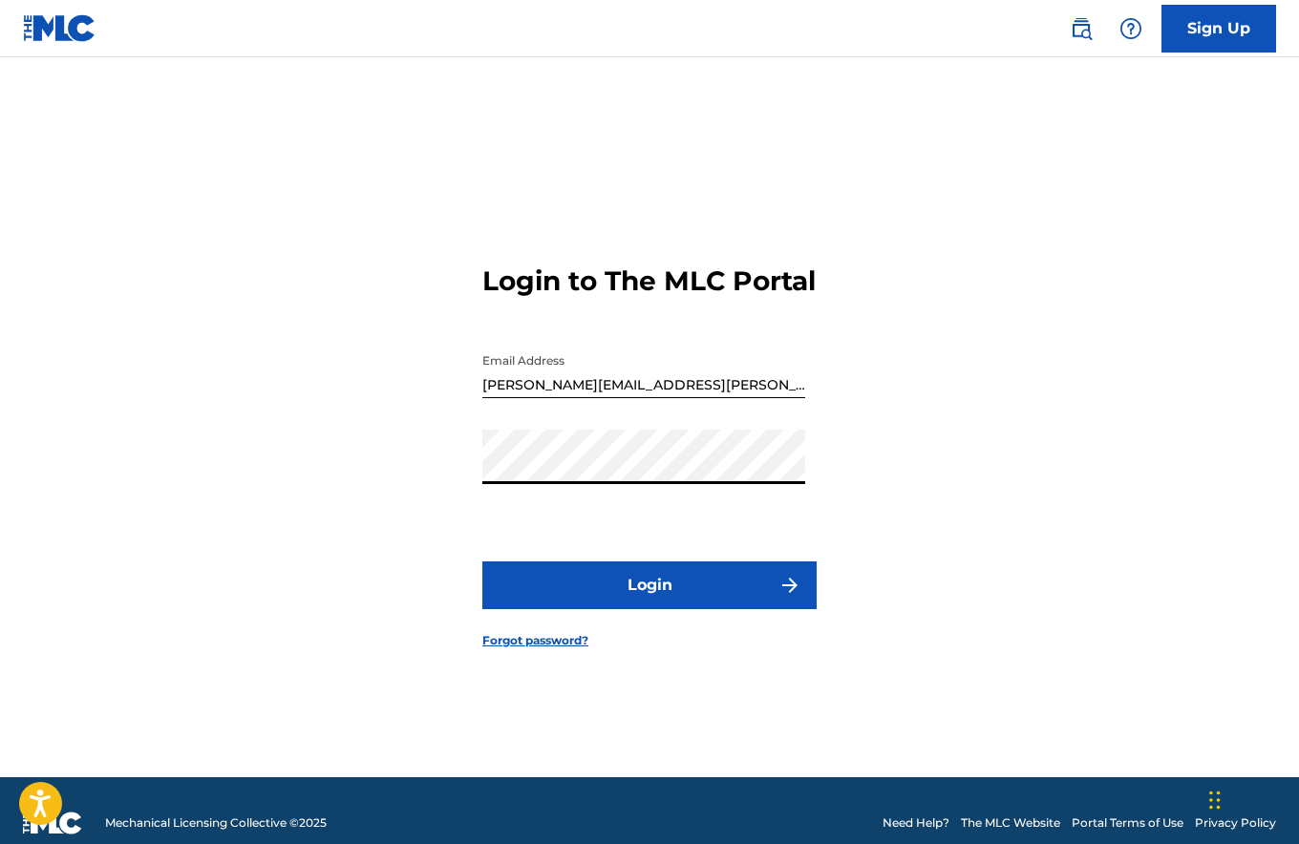
click at [630, 593] on button "Login" at bounding box center [649, 586] width 334 height 48
click at [532, 609] on button "Login" at bounding box center [649, 586] width 334 height 48
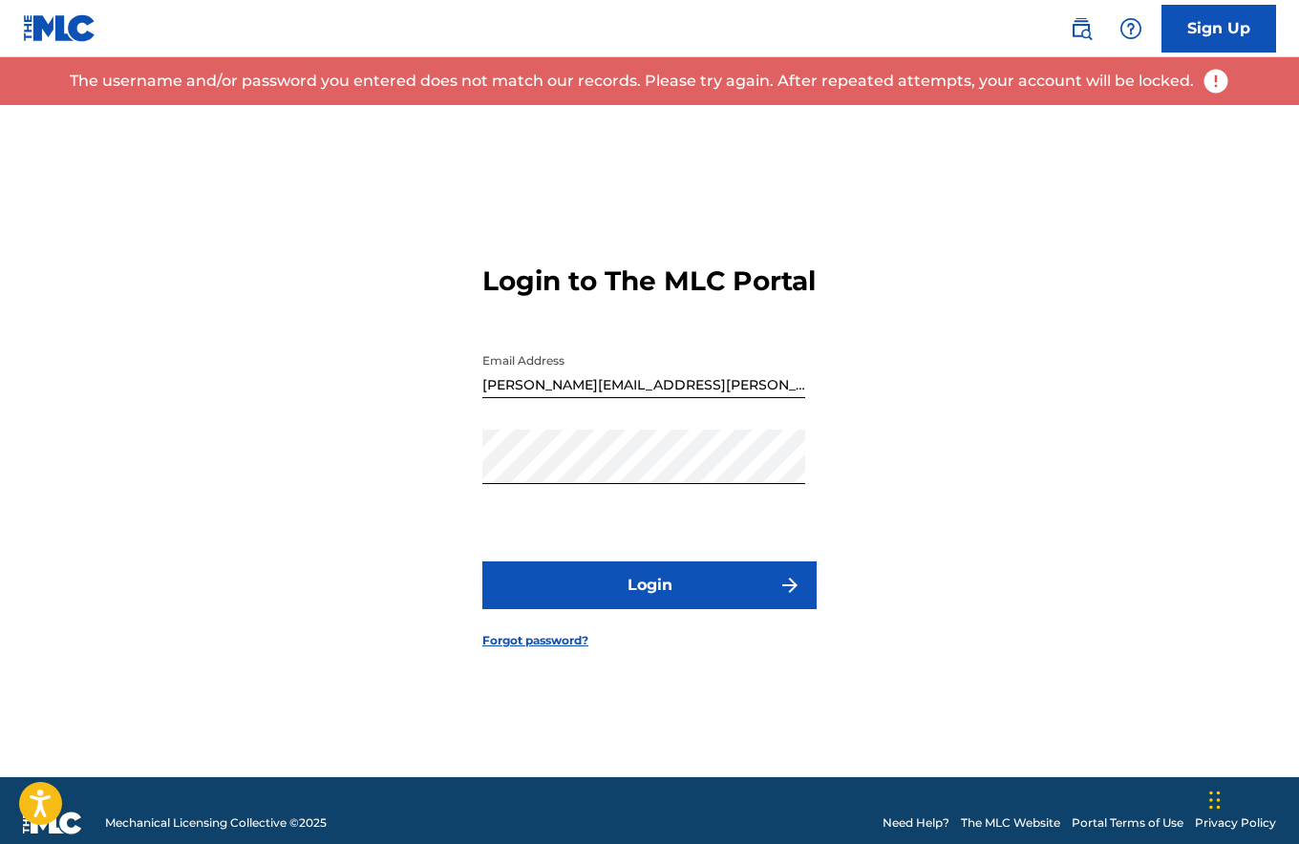
click at [646, 609] on button "Login" at bounding box center [649, 586] width 334 height 48
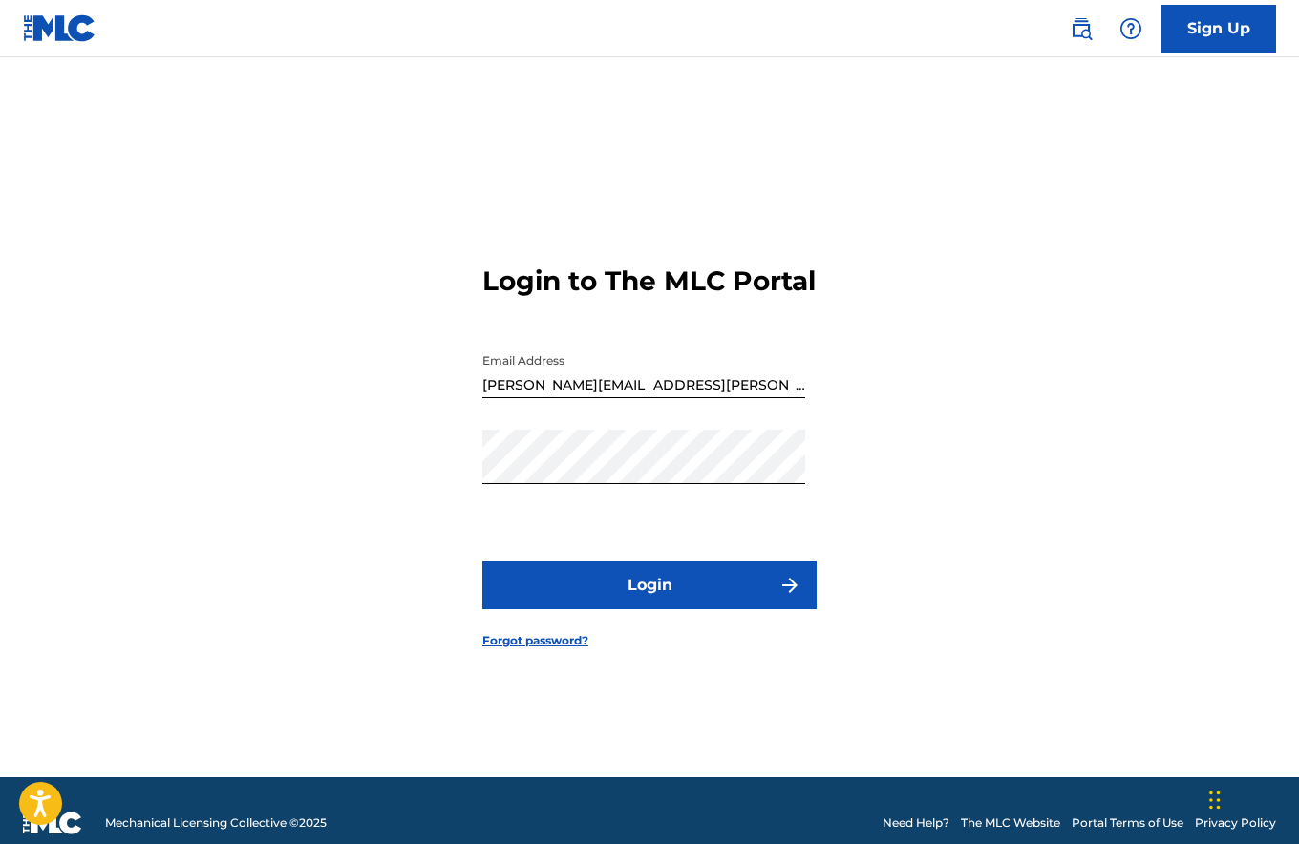
click at [1185, 75] on main "Login to The MLC Portal Email Address [PERSON_NAME][EMAIL_ADDRESS][PERSON_NAME]…" at bounding box center [649, 417] width 1299 height 720
click at [689, 596] on button "Login" at bounding box center [649, 586] width 334 height 48
click at [674, 609] on button "Login" at bounding box center [649, 586] width 334 height 48
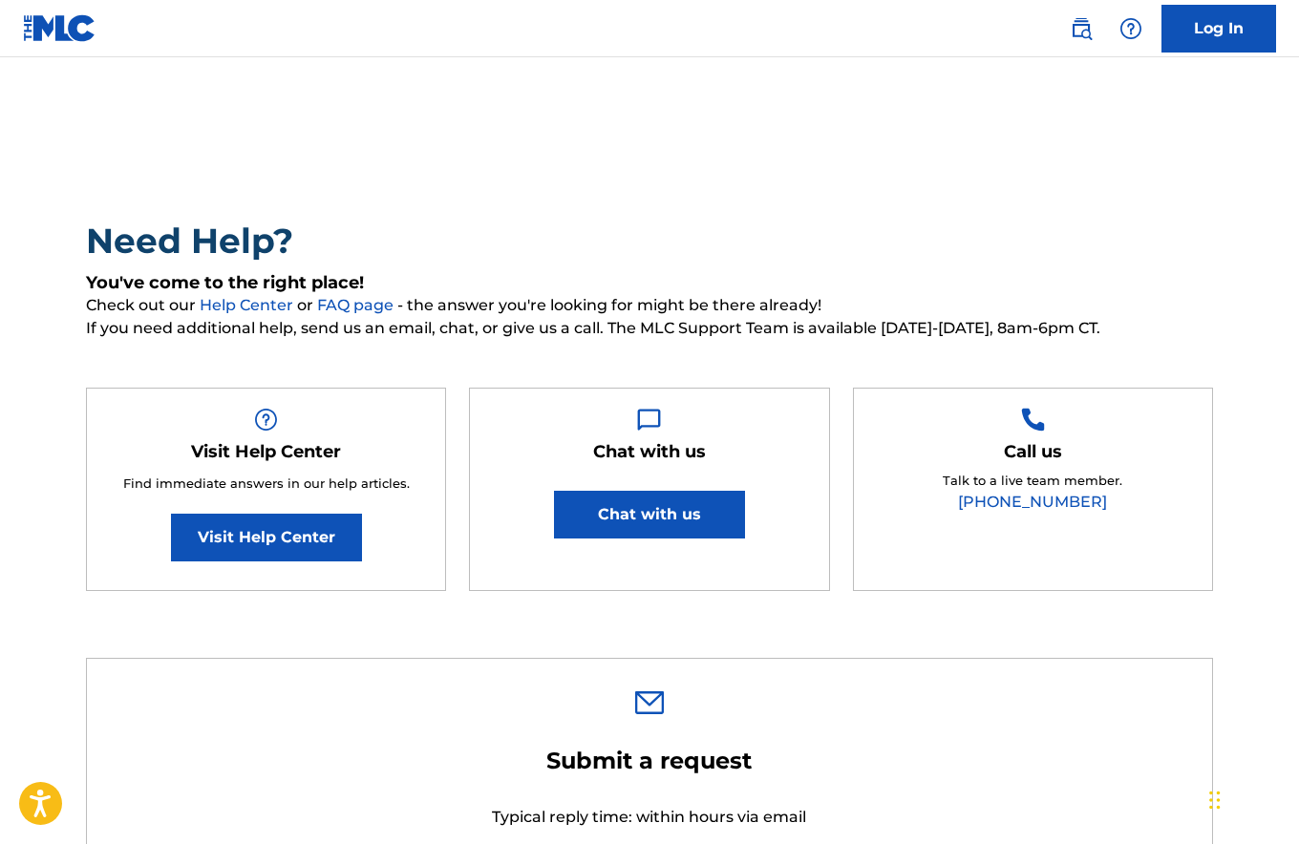
click at [665, 512] on button "Chat with us" at bounding box center [649, 515] width 191 height 48
